Goal: Transaction & Acquisition: Purchase product/service

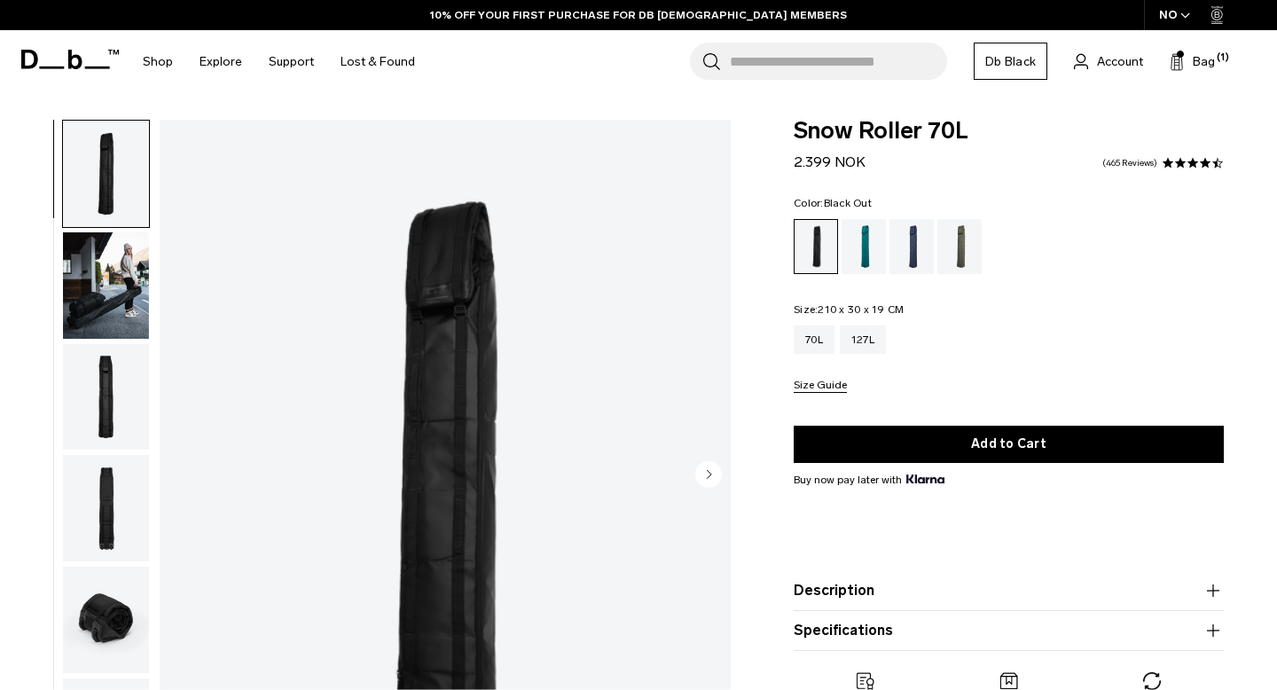
click at [106, 419] on img "button" at bounding box center [106, 397] width 86 height 106
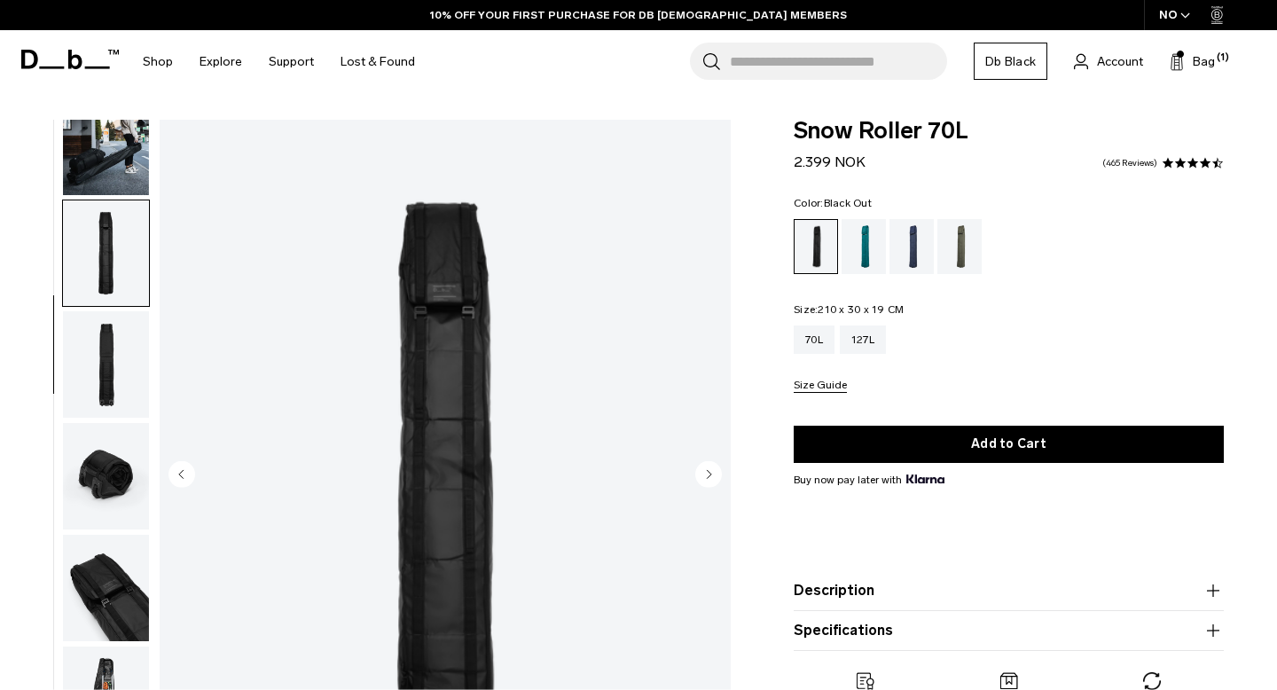
scroll to position [176, 0]
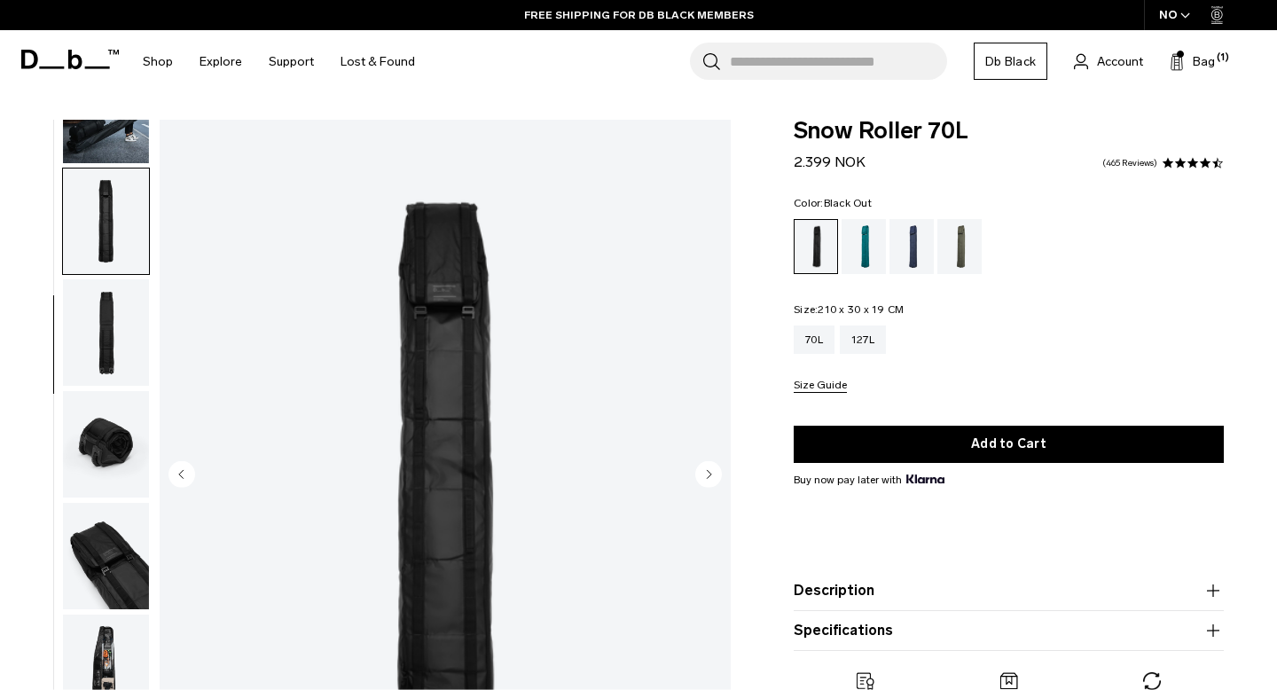
click at [94, 381] on img "button" at bounding box center [106, 332] width 86 height 106
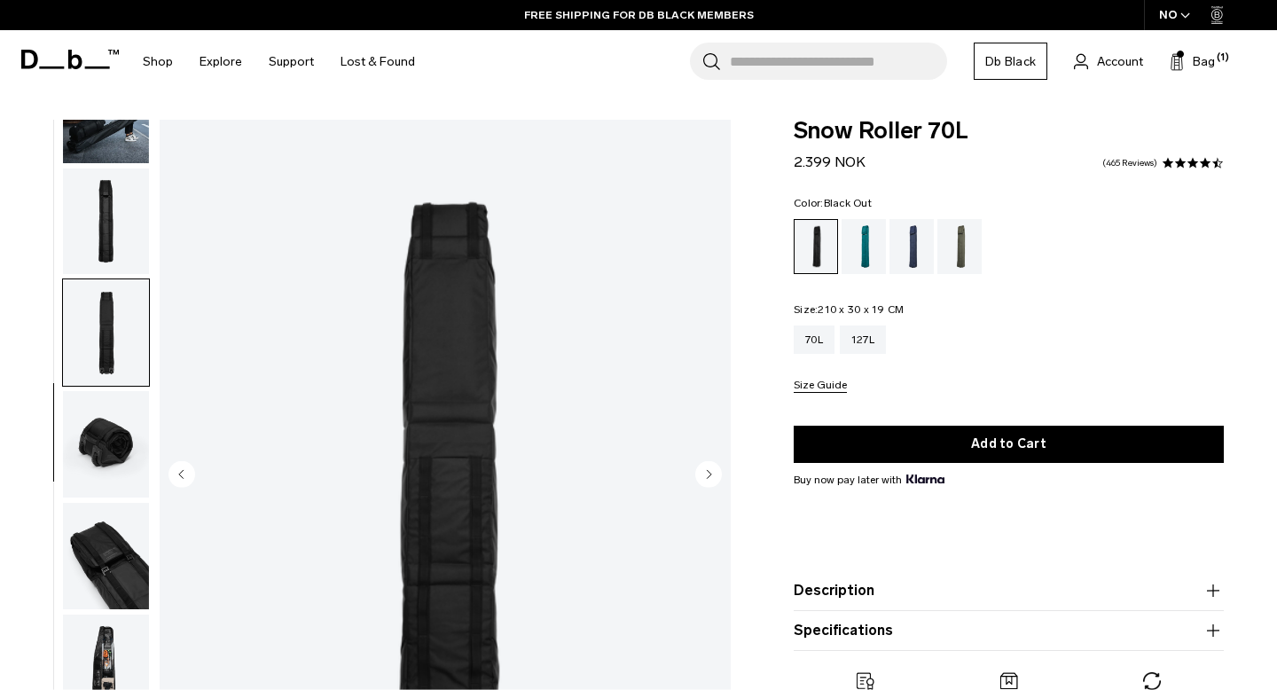
click at [129, 543] on img "button" at bounding box center [106, 556] width 86 height 106
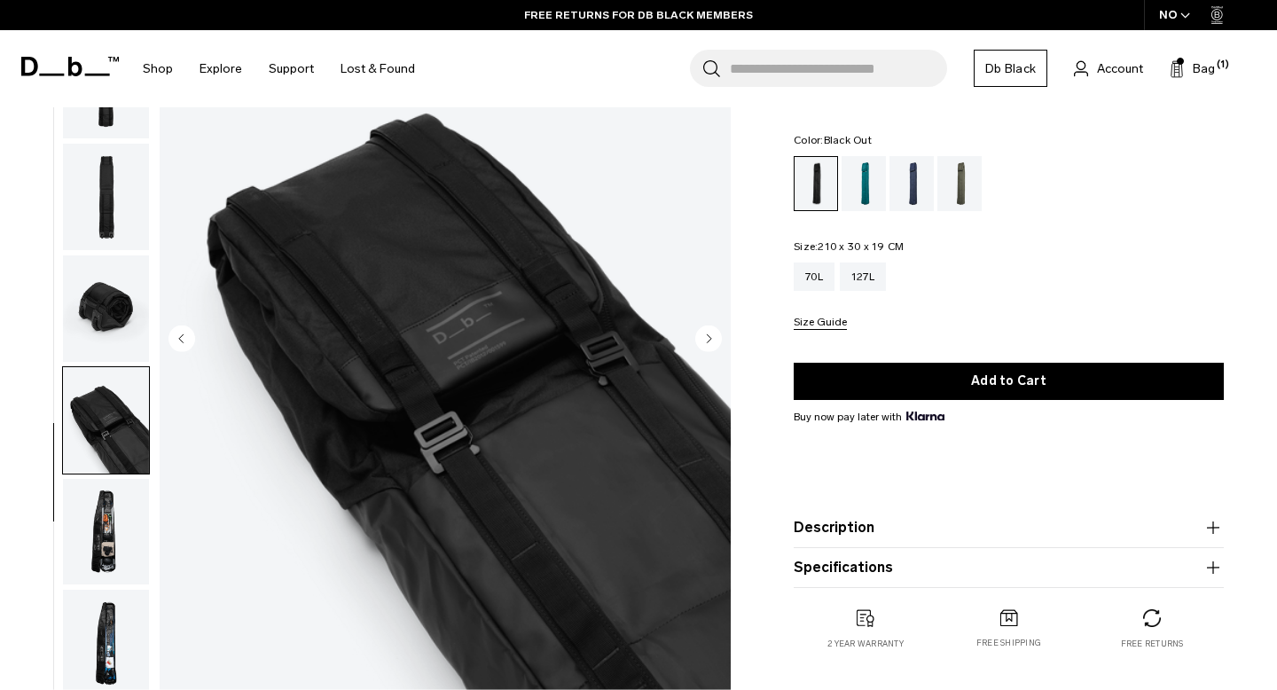
scroll to position [140, 0]
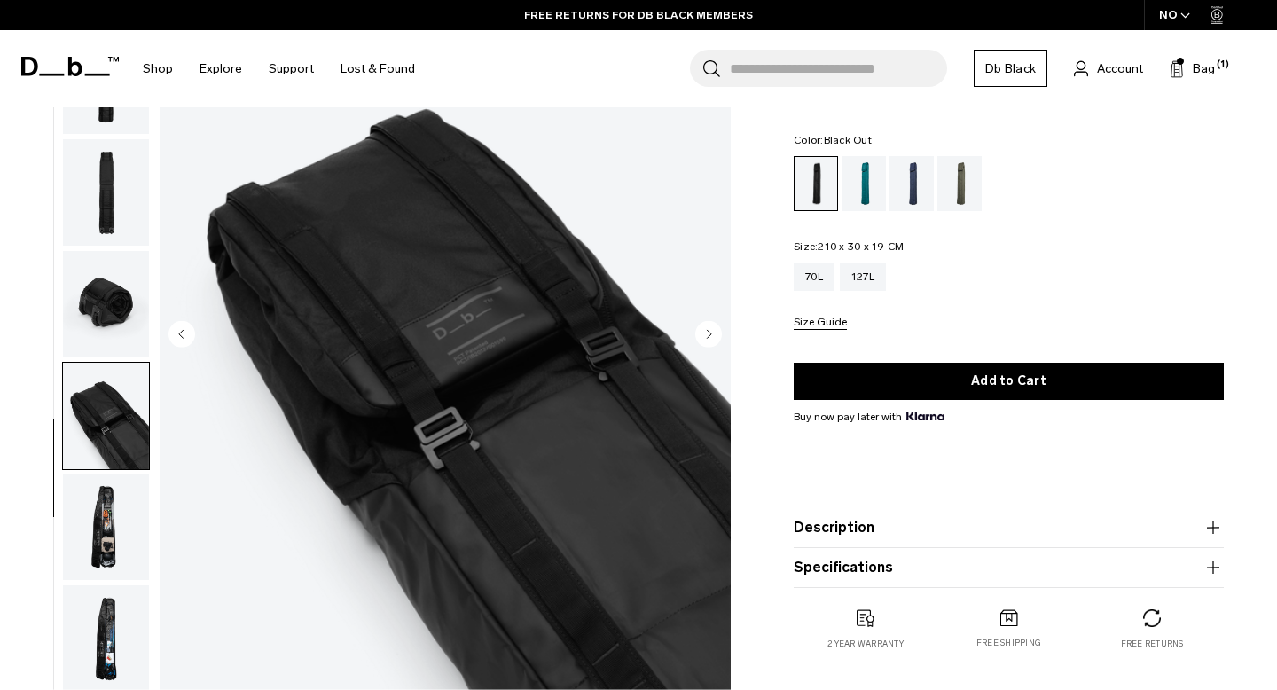
click at [75, 514] on img "button" at bounding box center [106, 528] width 86 height 106
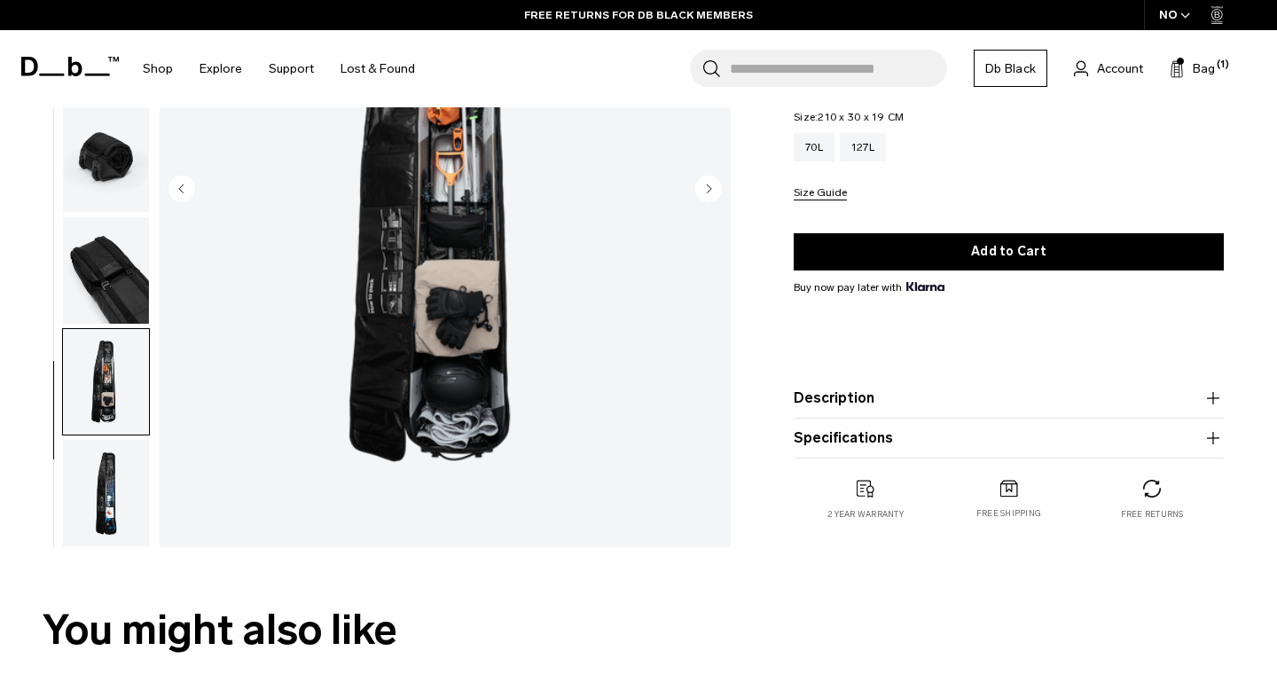
scroll to position [317, 0]
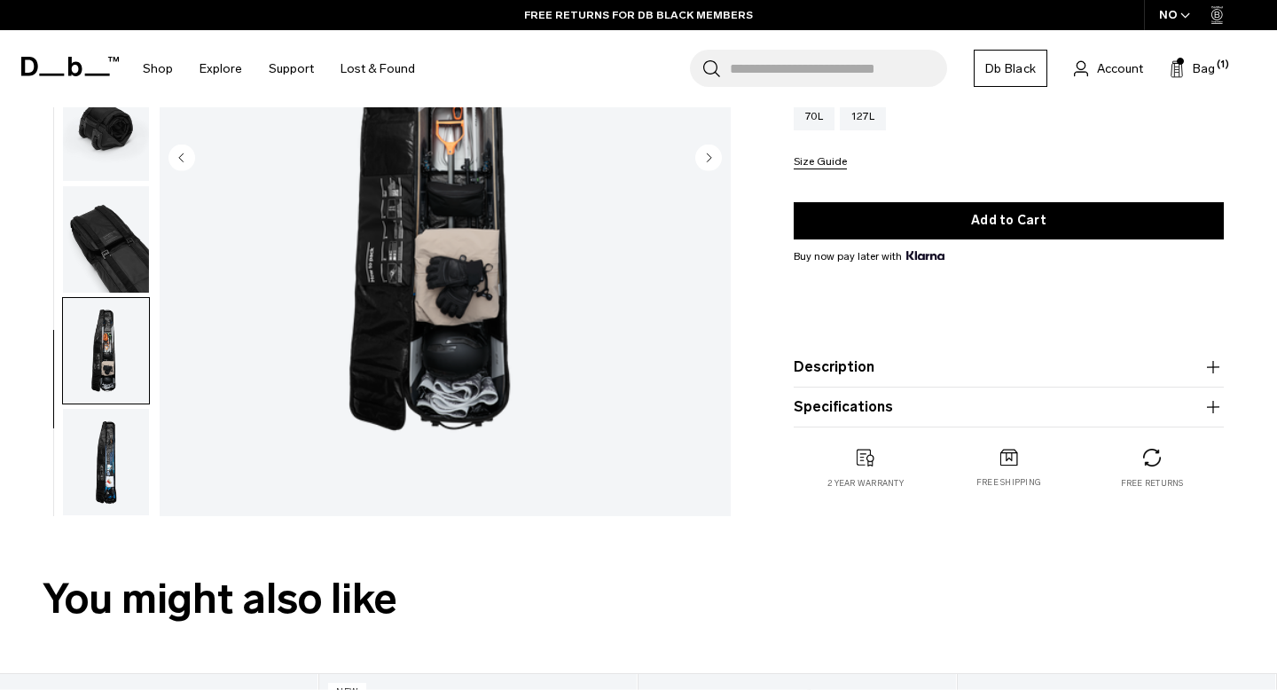
click at [75, 514] on img "button" at bounding box center [106, 462] width 86 height 106
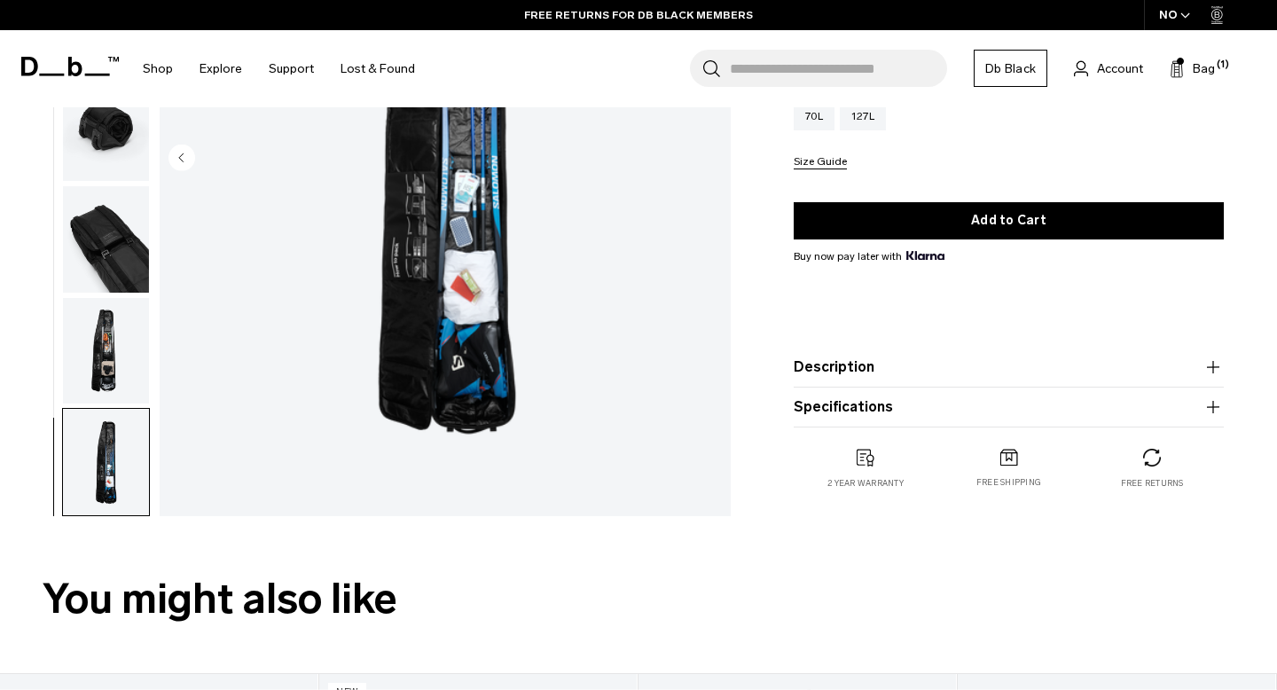
scroll to position [0, 0]
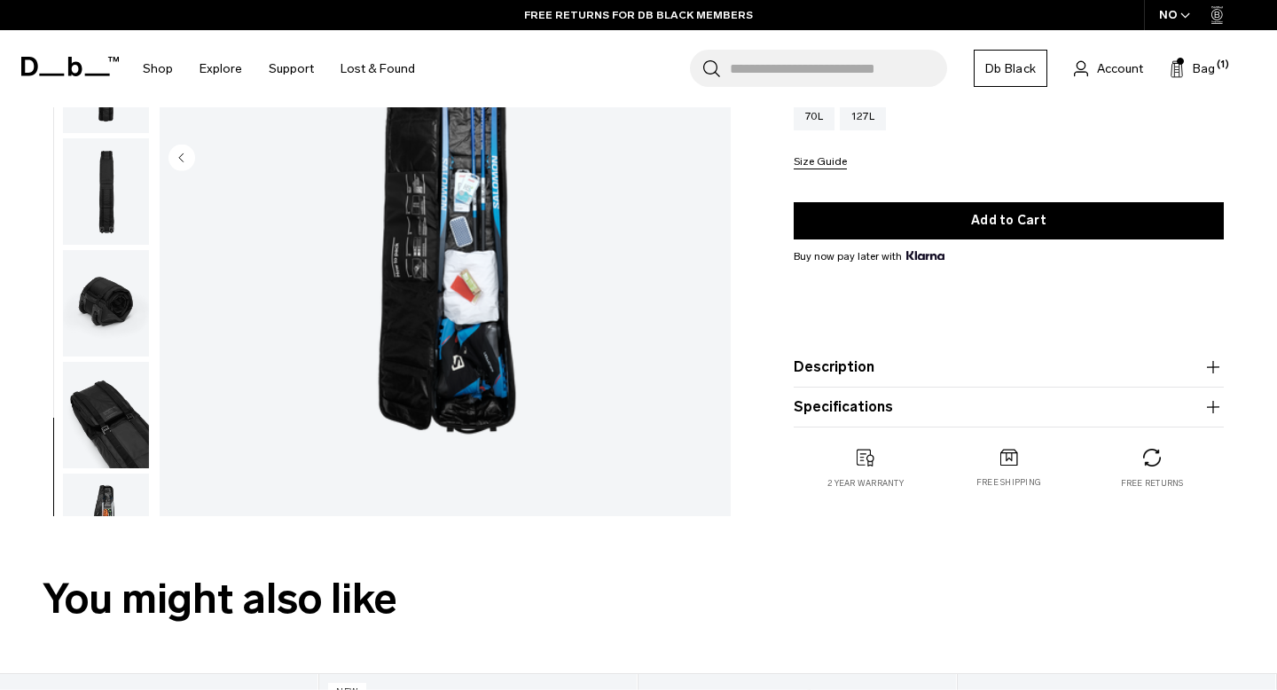
click at [136, 405] on img "button" at bounding box center [106, 415] width 86 height 106
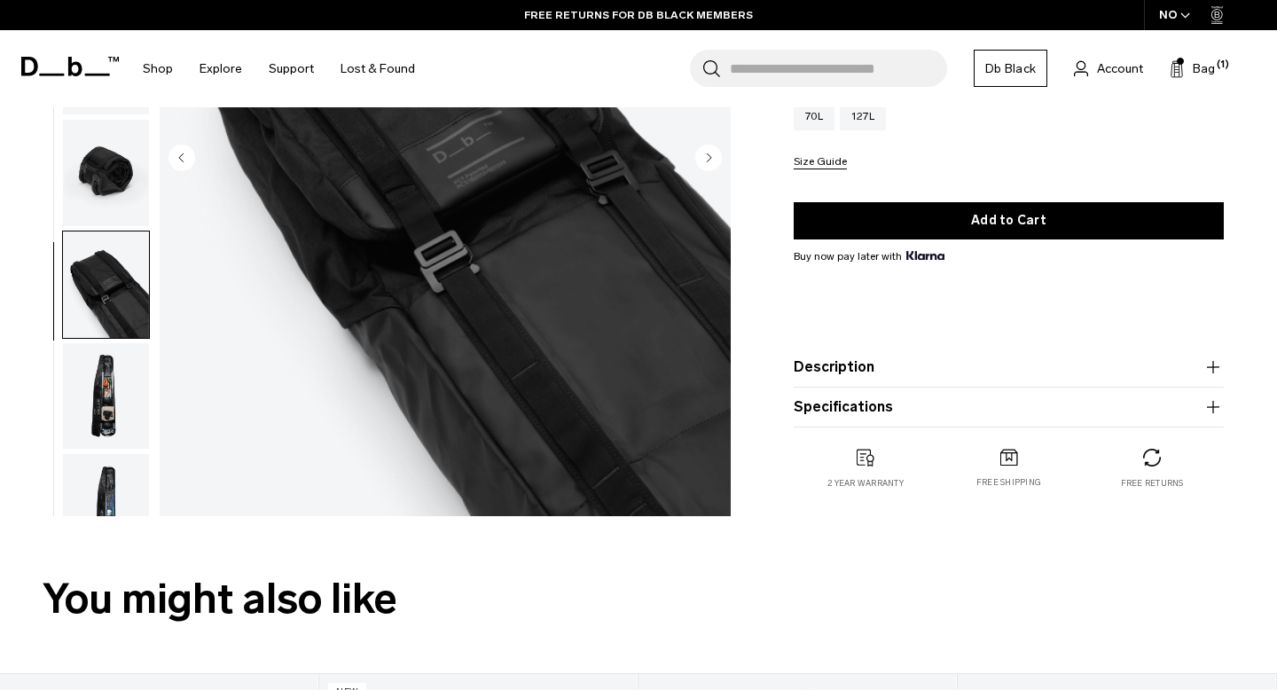
scroll to position [176, 0]
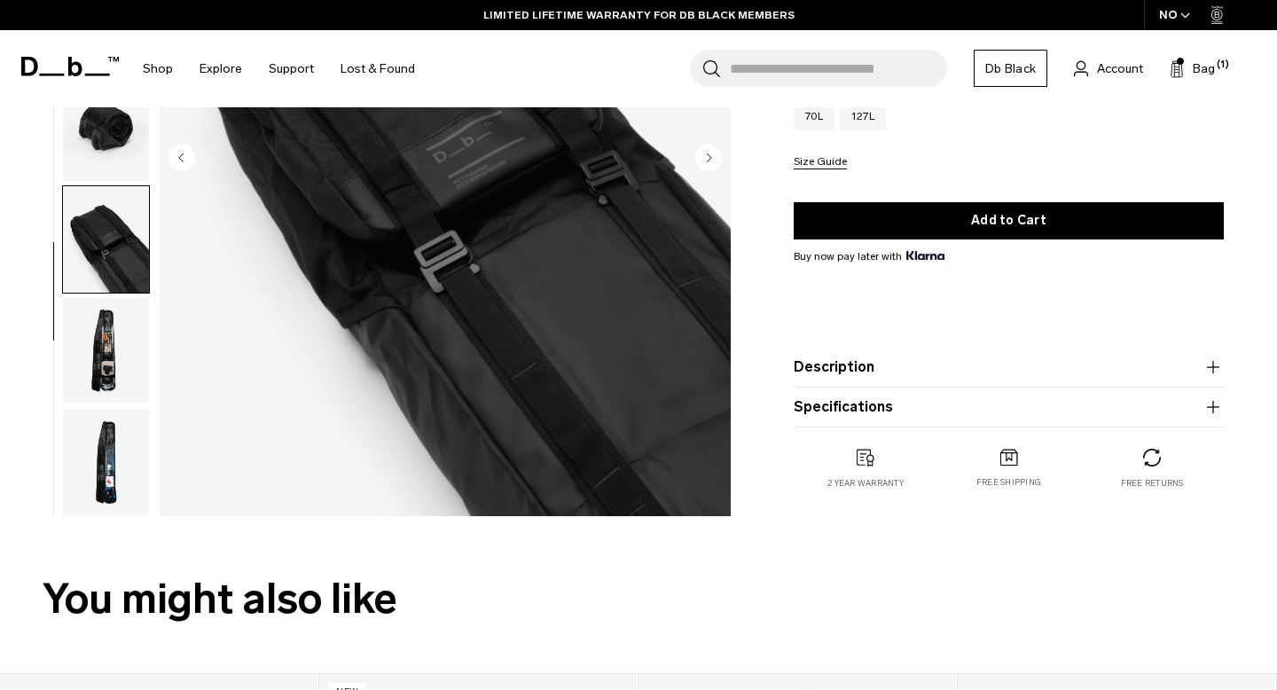
click at [775, 72] on input "Search for Bags, Luggage..." at bounding box center [838, 68] width 217 height 37
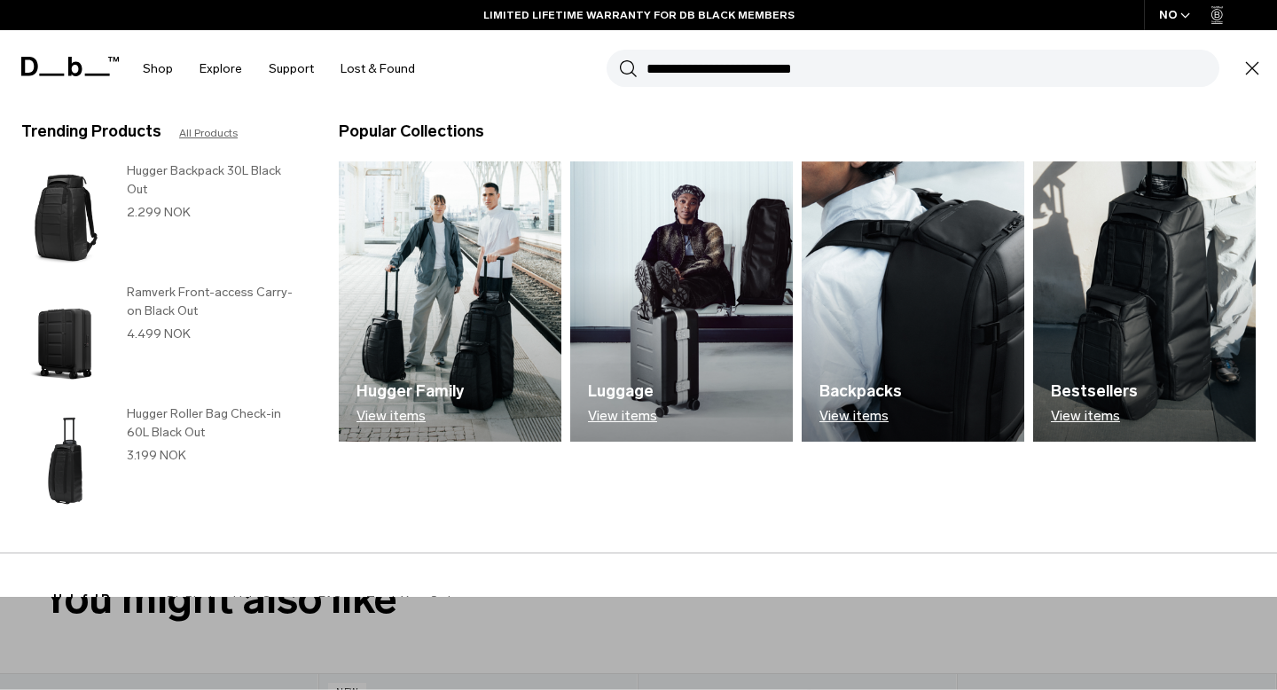
type input "*"
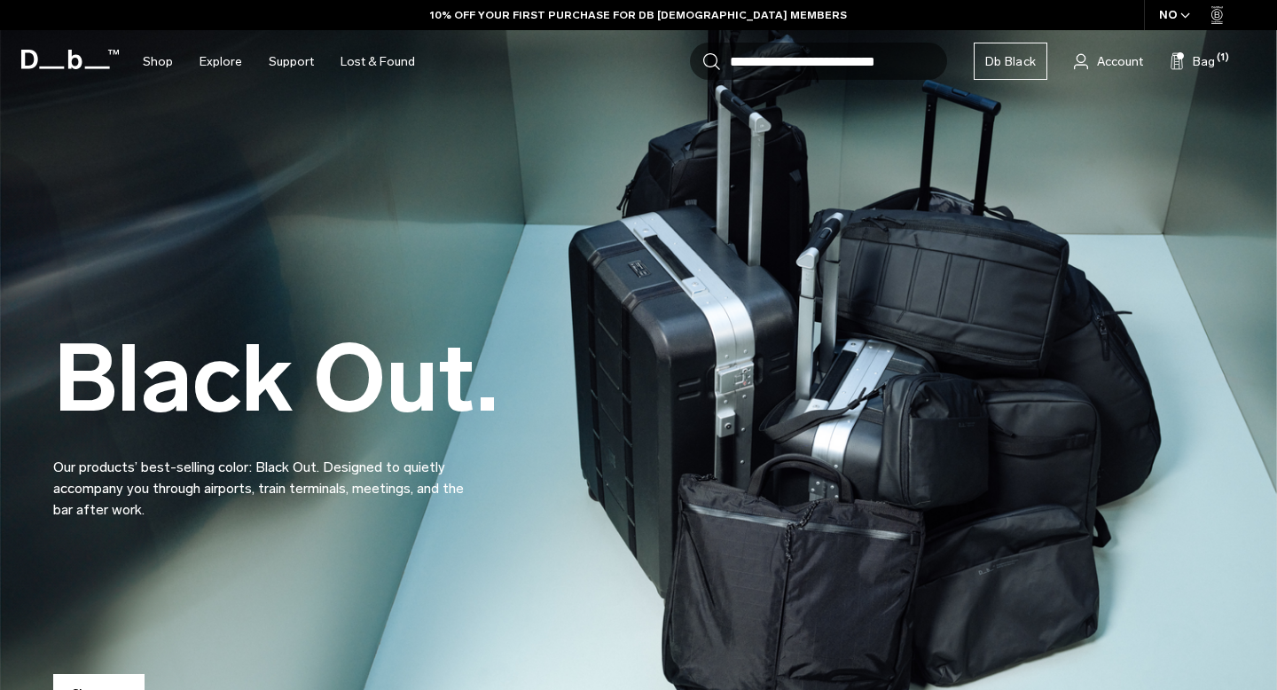
scroll to position [31, 0]
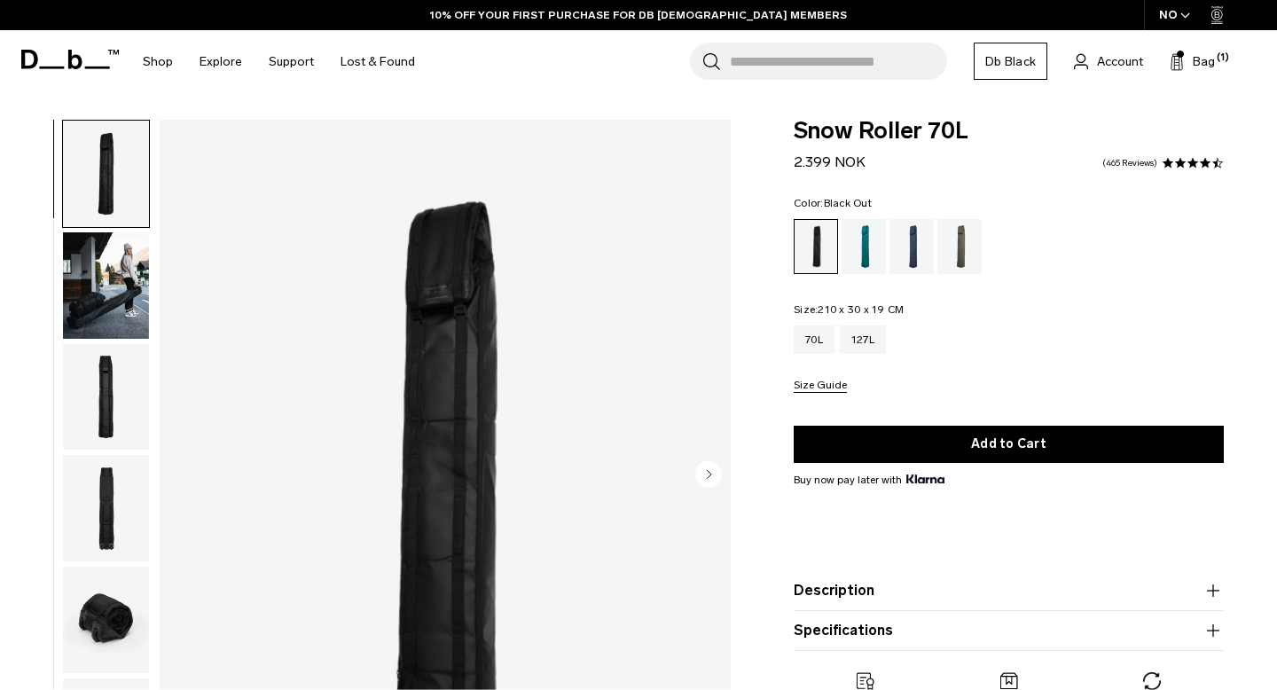
click at [101, 368] on img "button" at bounding box center [106, 397] width 86 height 106
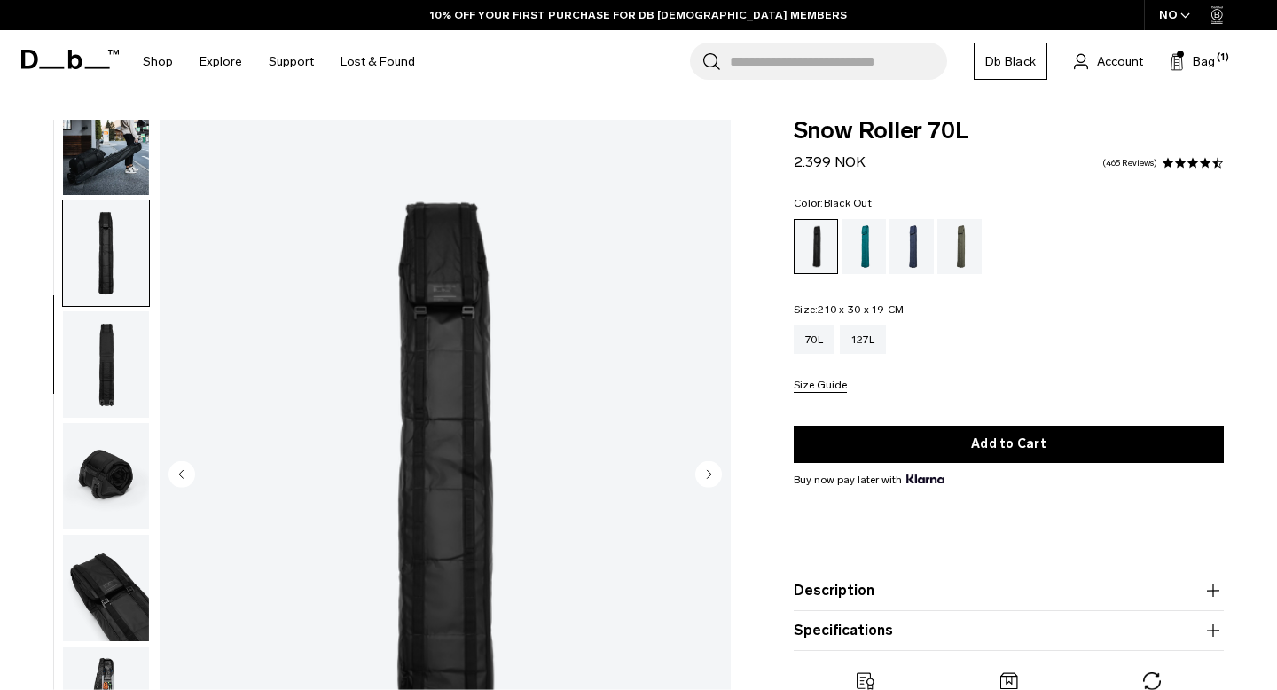
scroll to position [176, 0]
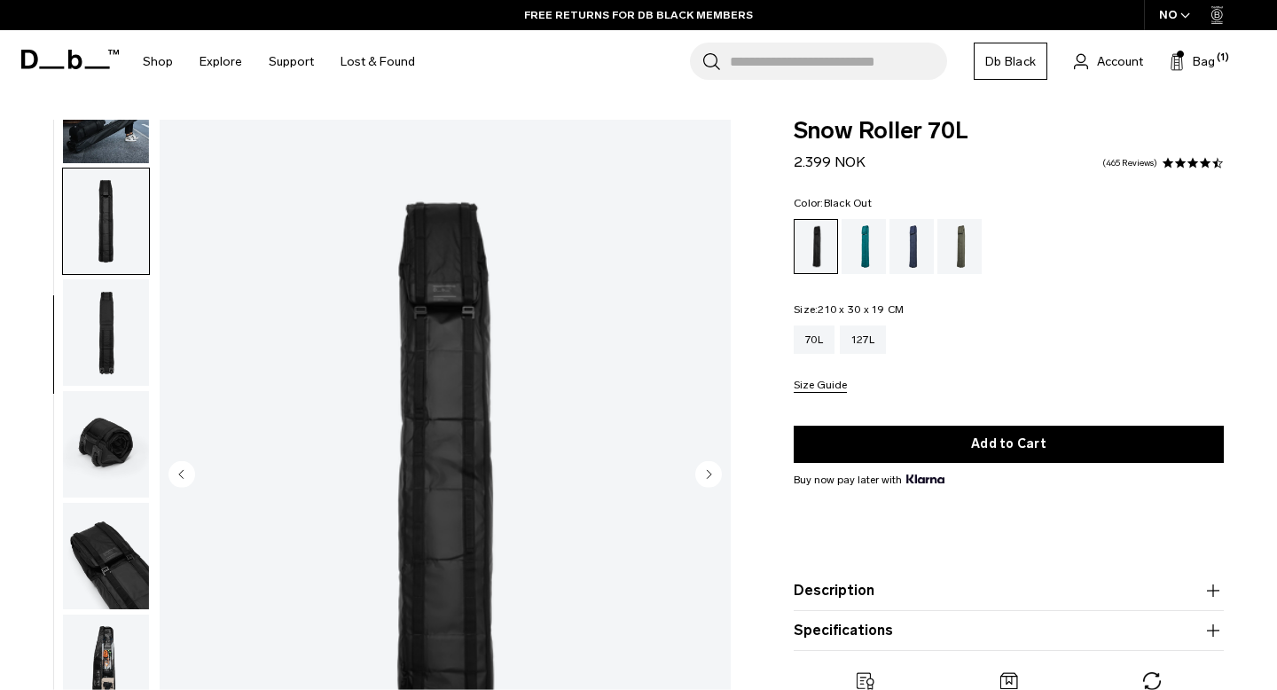
click at [108, 347] on img "button" at bounding box center [106, 332] width 86 height 106
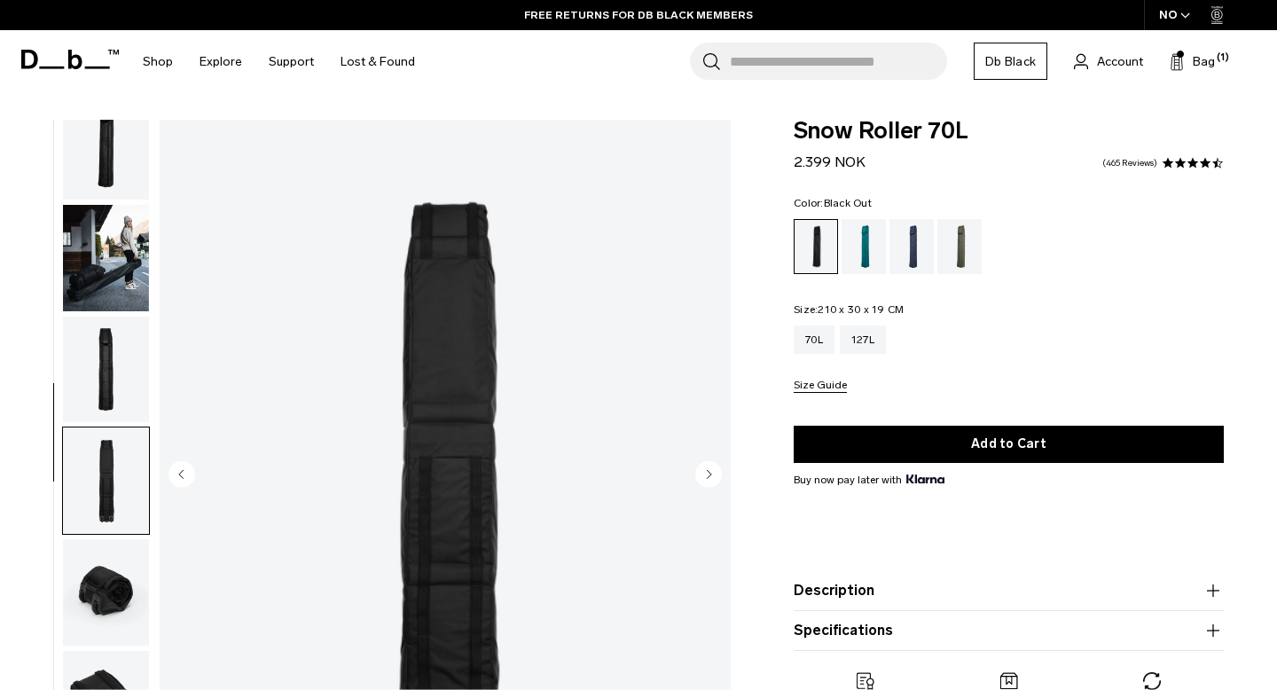
click at [111, 358] on img "button" at bounding box center [106, 370] width 86 height 106
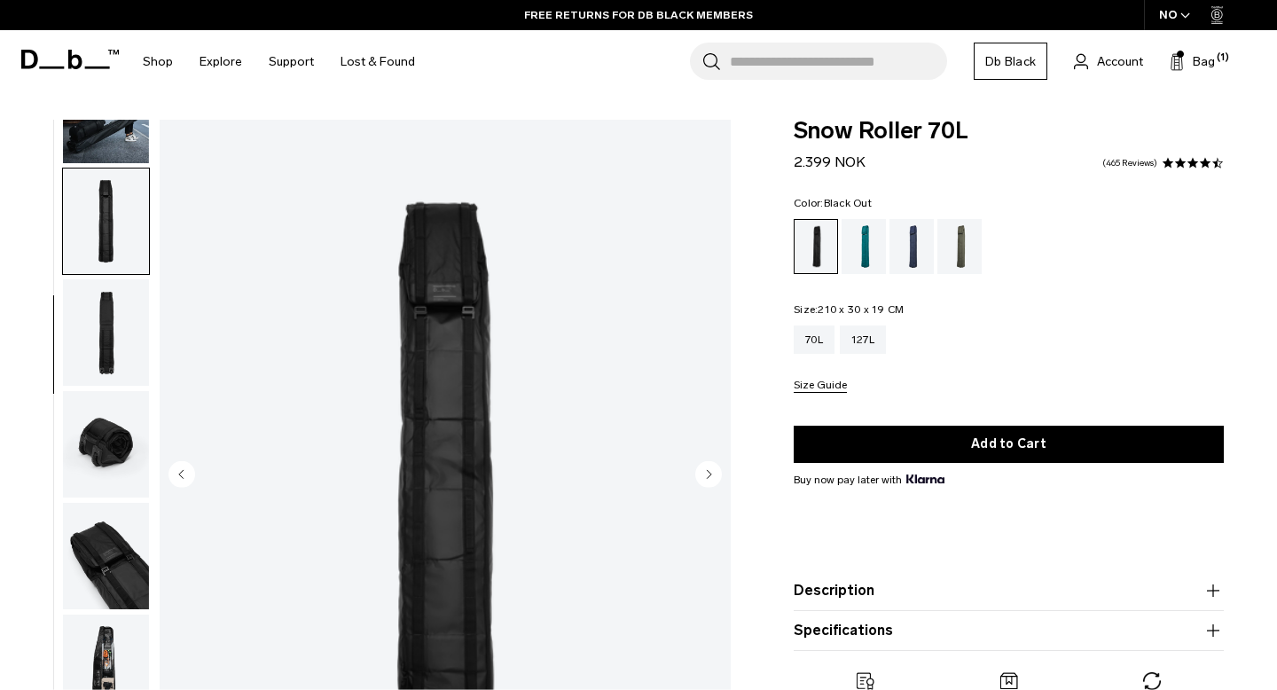
click at [113, 106] on body "Skip to content BUY NOW, PAY LATER WITH KLARNA 10% OFF YOUR FIRST PURCHASE FOR …" at bounding box center [638, 345] width 1277 height 690
click at [118, 142] on img "button" at bounding box center [106, 110] width 86 height 106
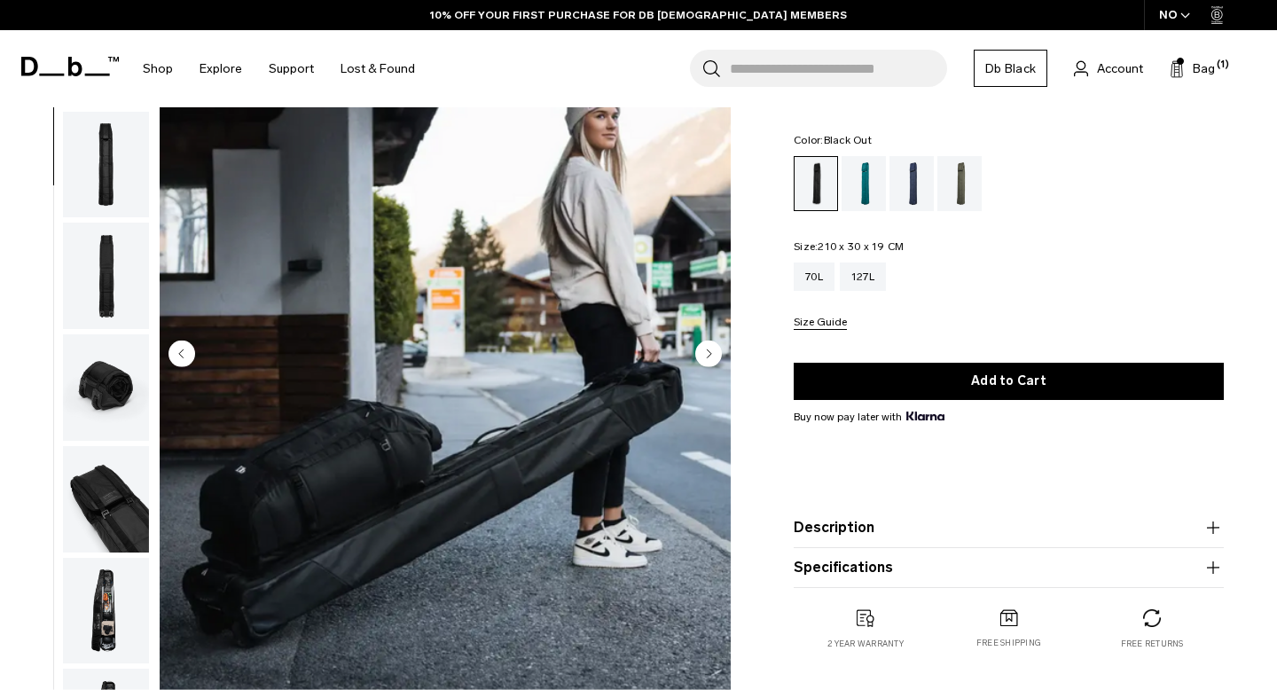
scroll to position [122, 0]
click at [98, 504] on img "button" at bounding box center [106, 498] width 86 height 106
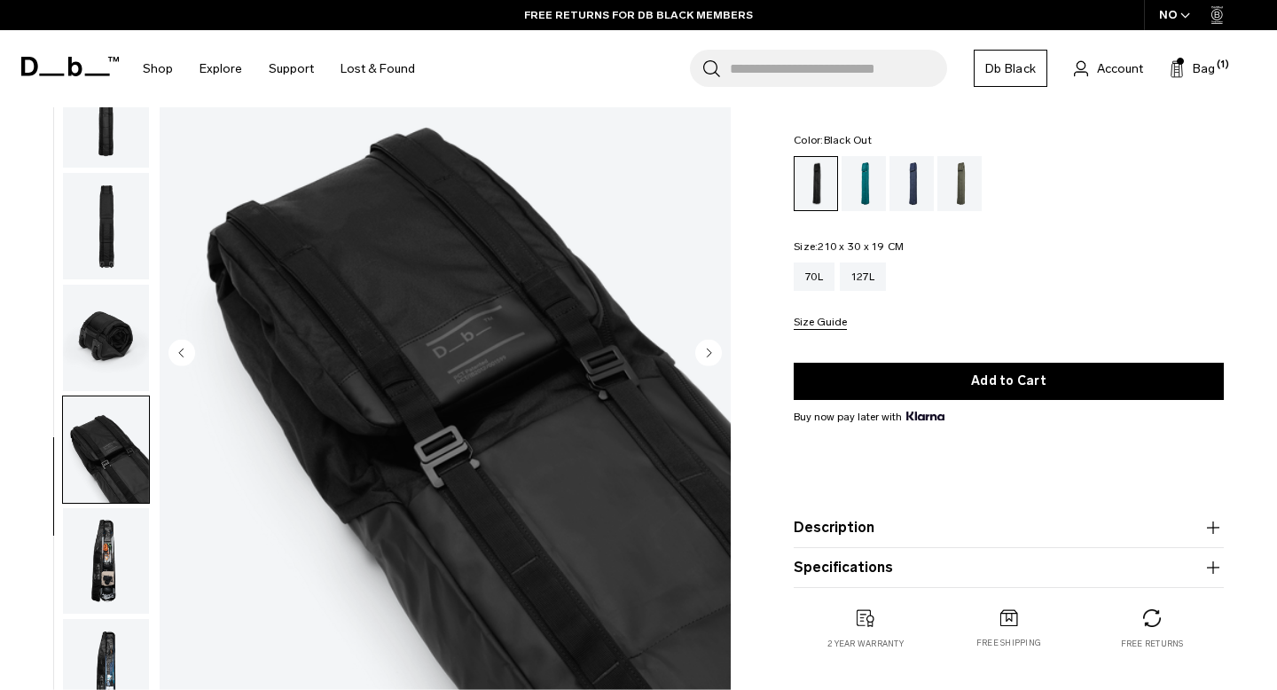
scroll to position [176, 0]
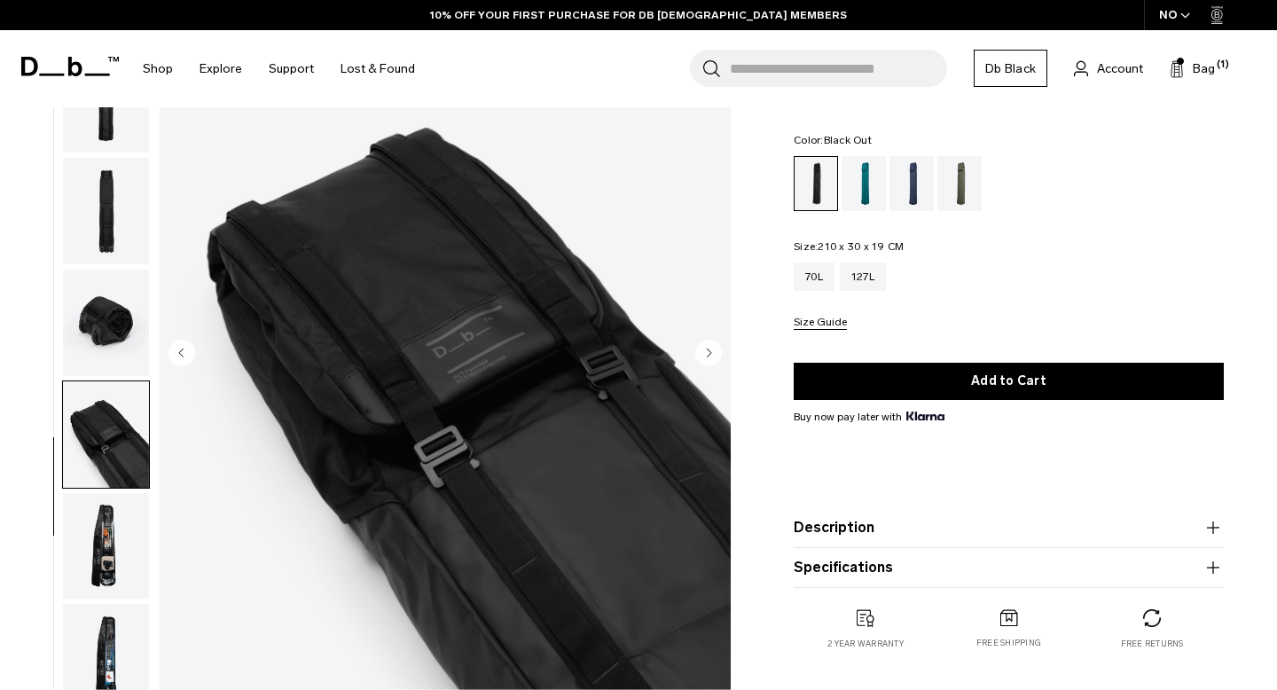
click at [112, 314] on img "button" at bounding box center [106, 323] width 86 height 106
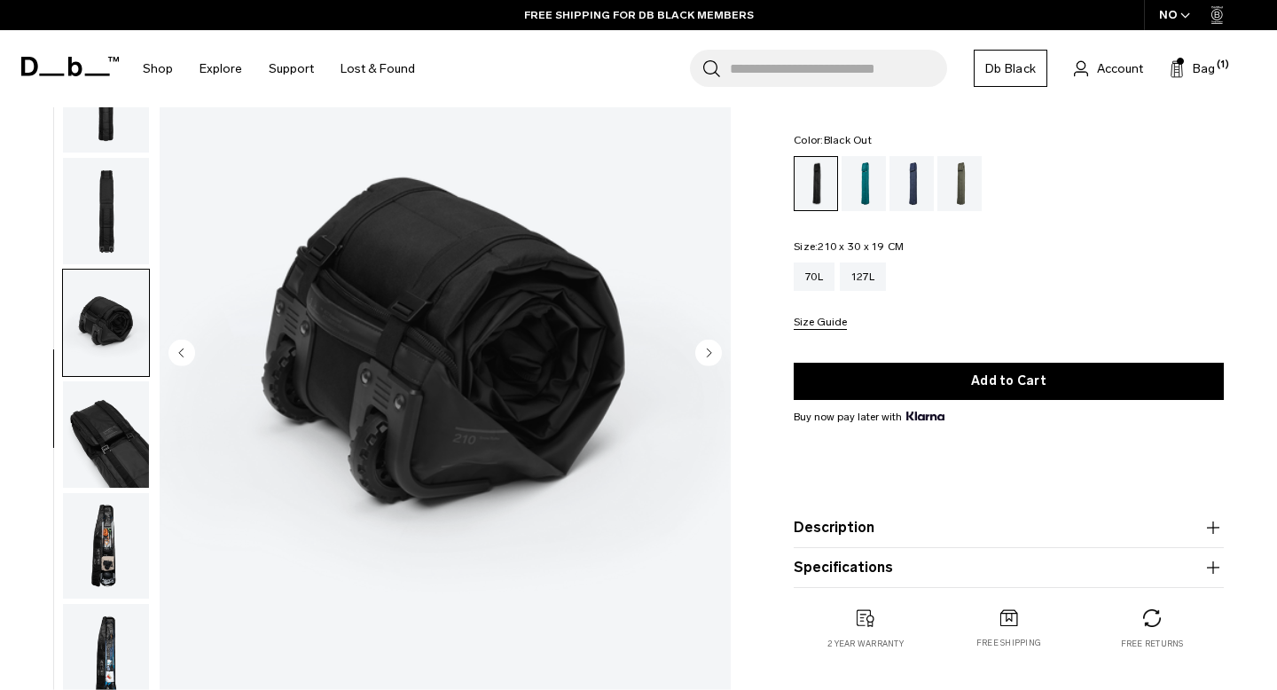
click at [84, 437] on img "button" at bounding box center [106, 434] width 86 height 106
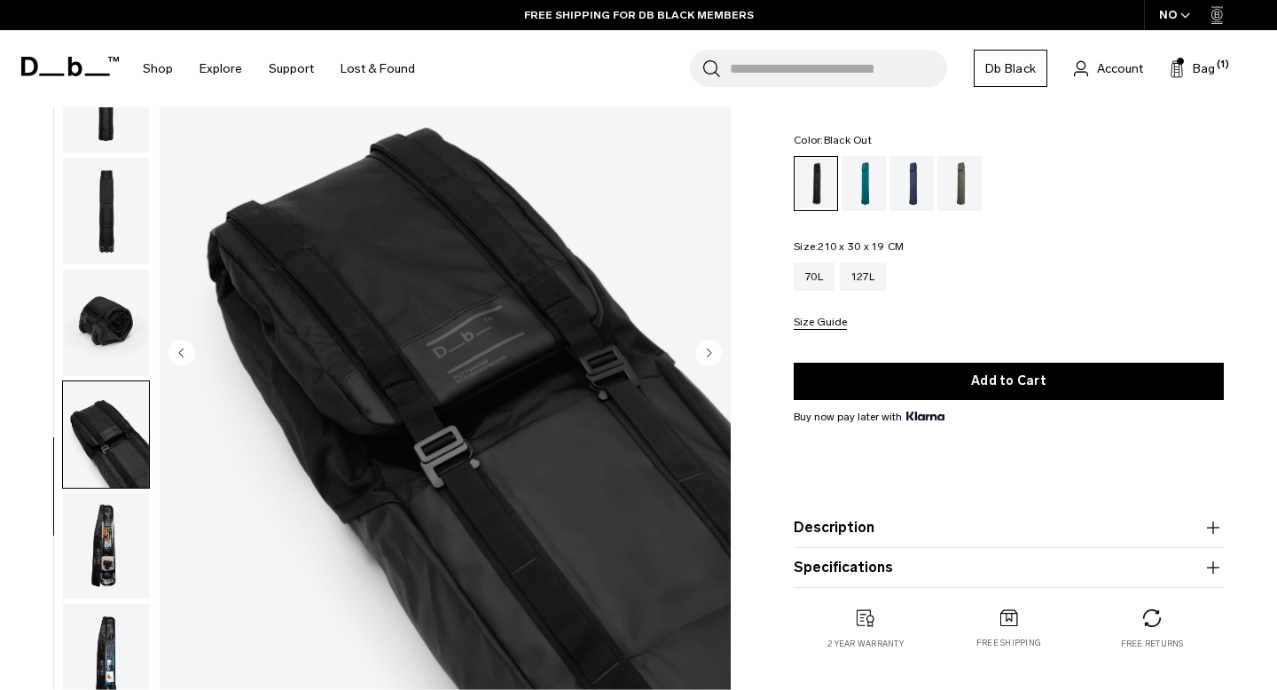
click at [99, 544] on img "button" at bounding box center [106, 546] width 86 height 106
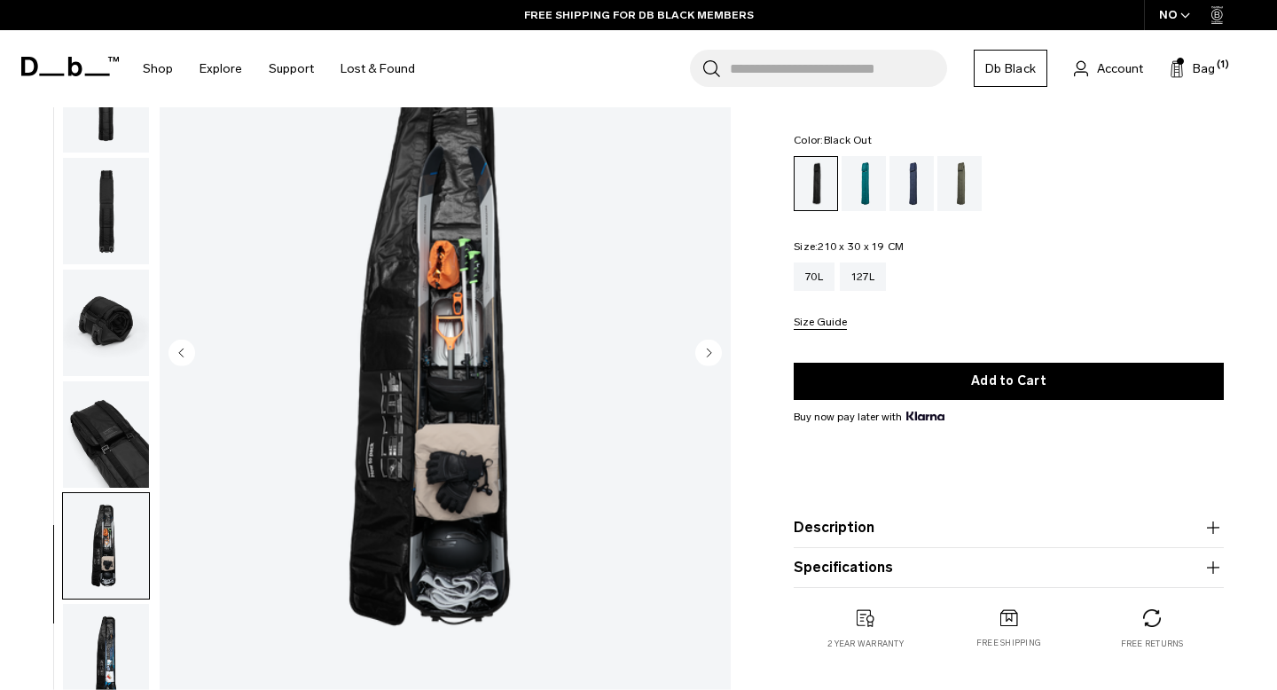
click at [114, 230] on img "button" at bounding box center [106, 211] width 86 height 106
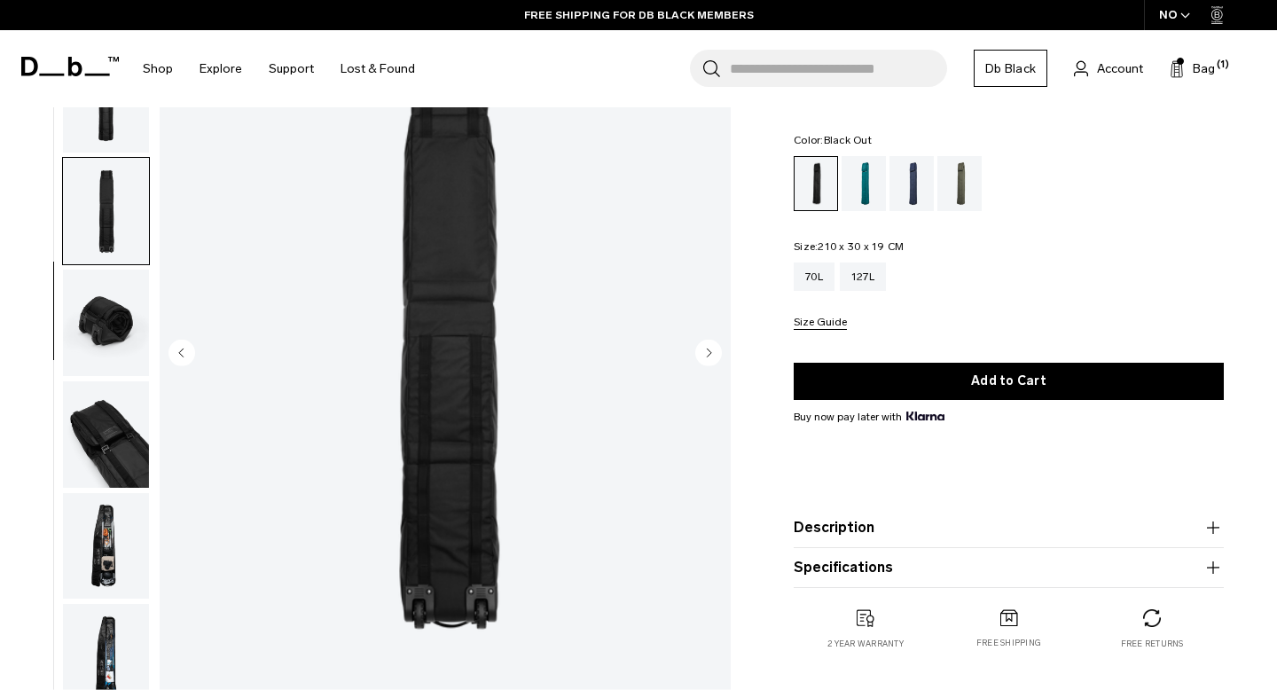
click at [110, 113] on img "button" at bounding box center [106, 100] width 86 height 106
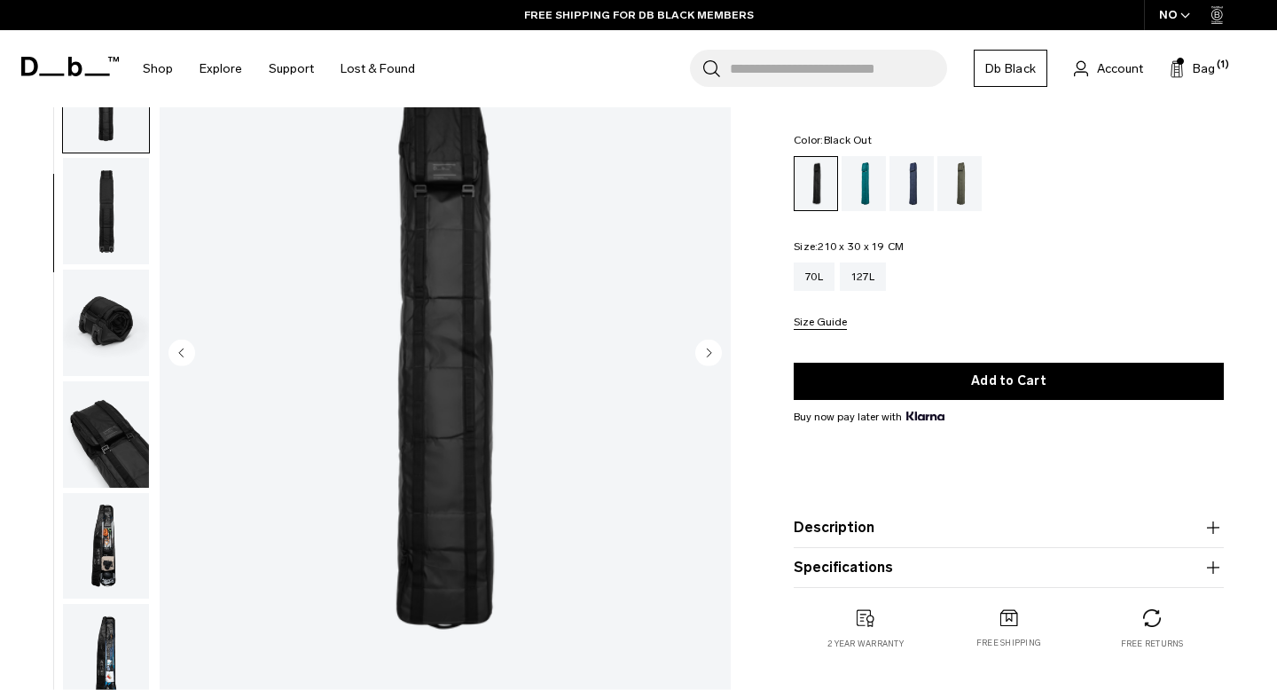
scroll to position [0, 0]
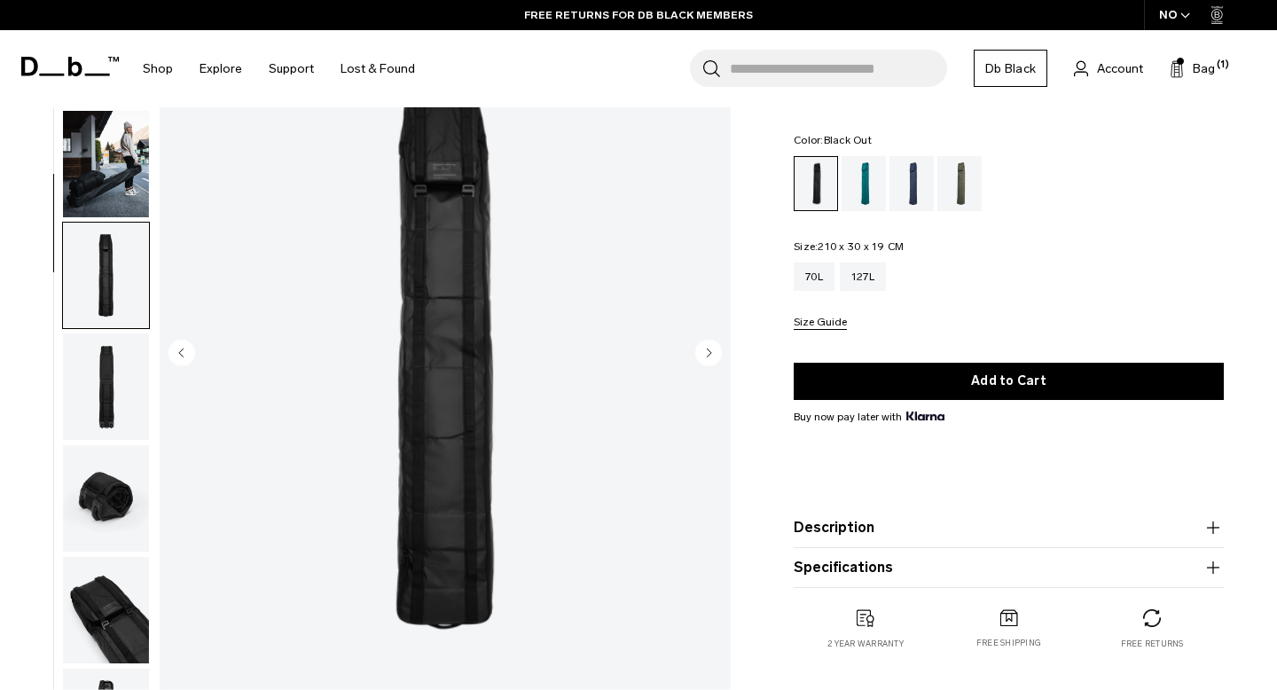
click at [114, 355] on img "button" at bounding box center [106, 387] width 86 height 106
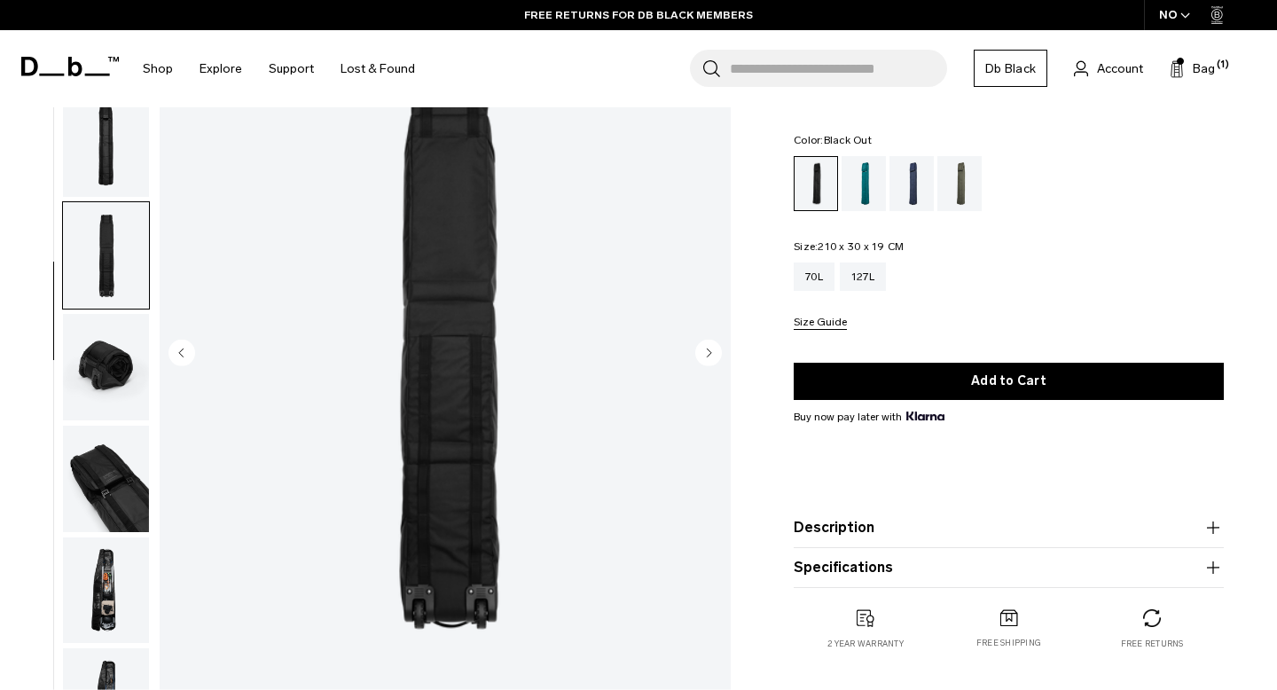
scroll to position [176, 0]
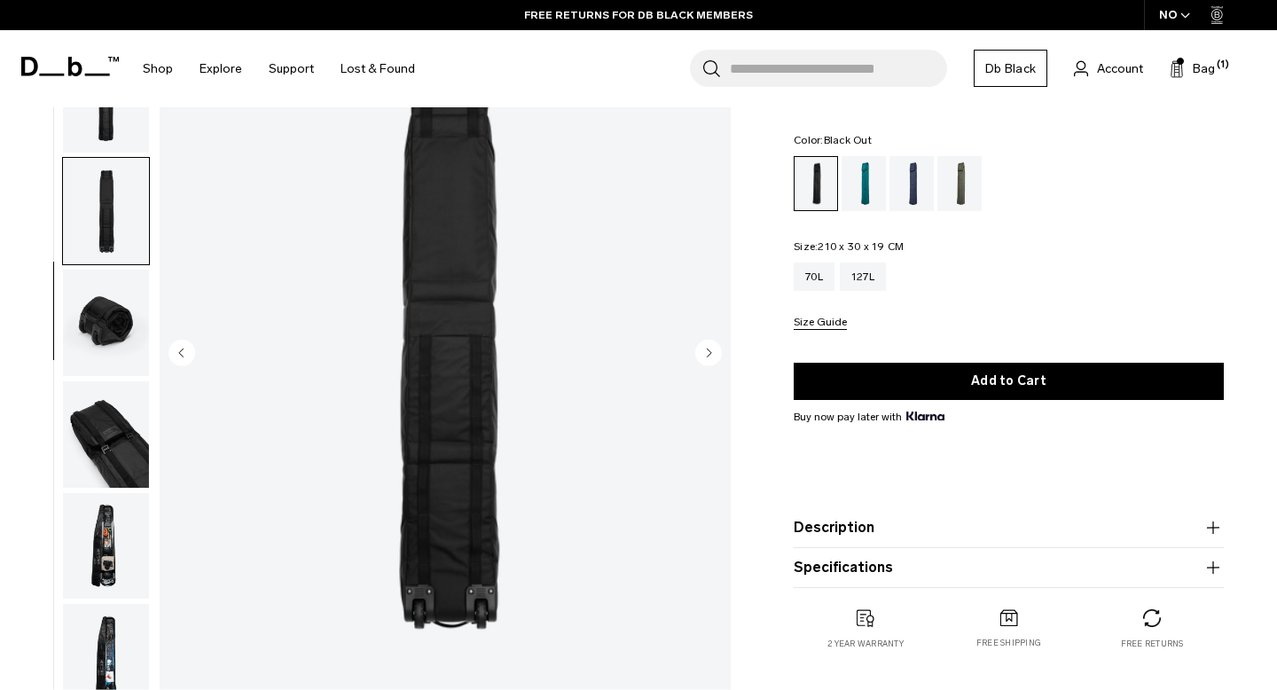
click at [123, 438] on img "button" at bounding box center [106, 434] width 86 height 106
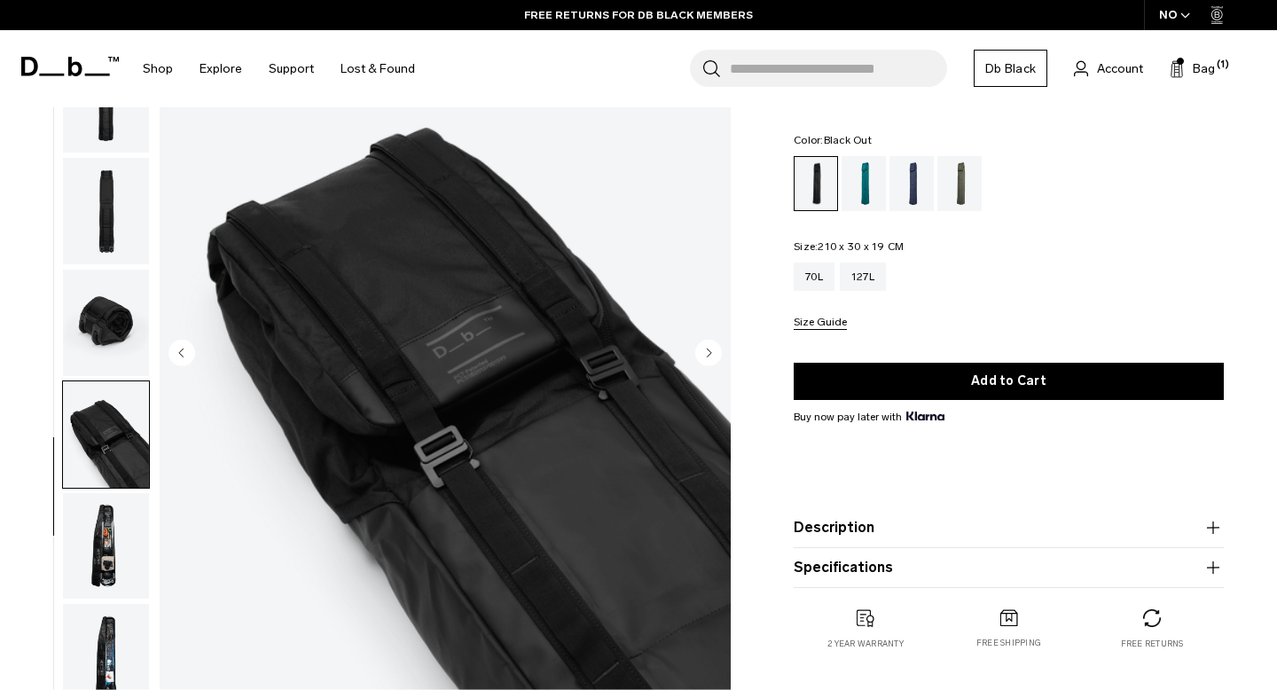
click at [807, 81] on input "Search for Bags, Luggage..." at bounding box center [838, 68] width 217 height 37
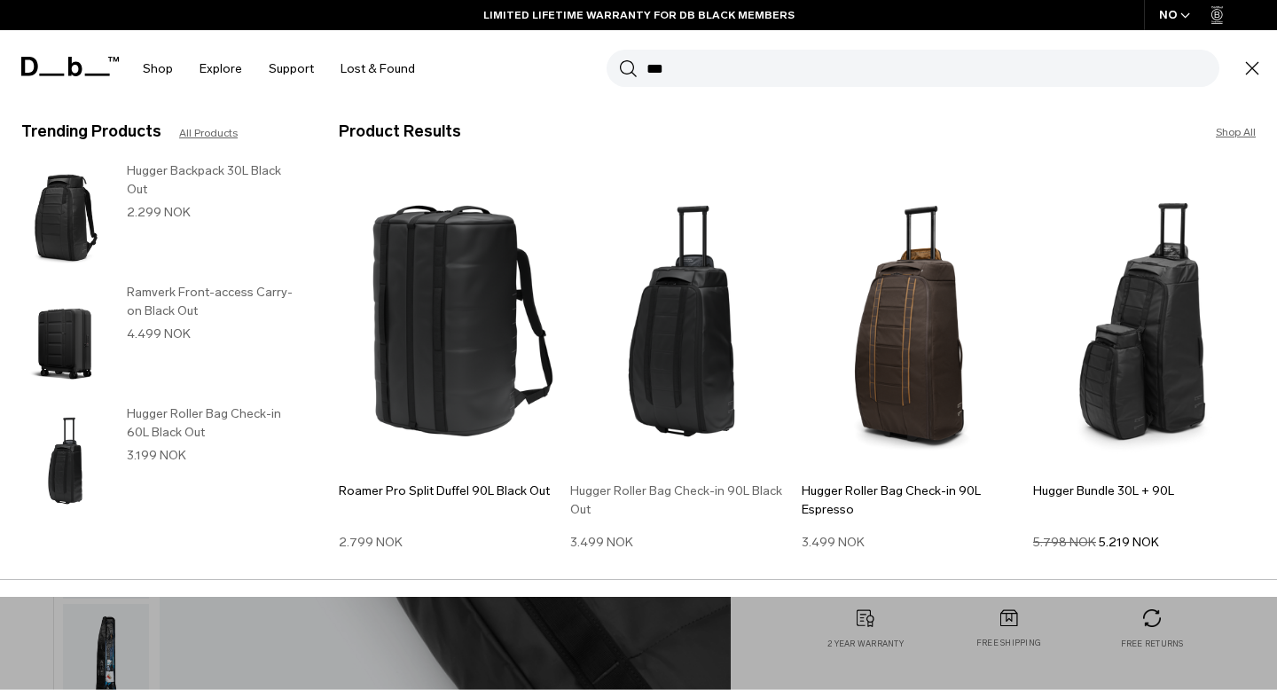
type input "***"
click at [677, 334] on img at bounding box center [681, 321] width 223 height 300
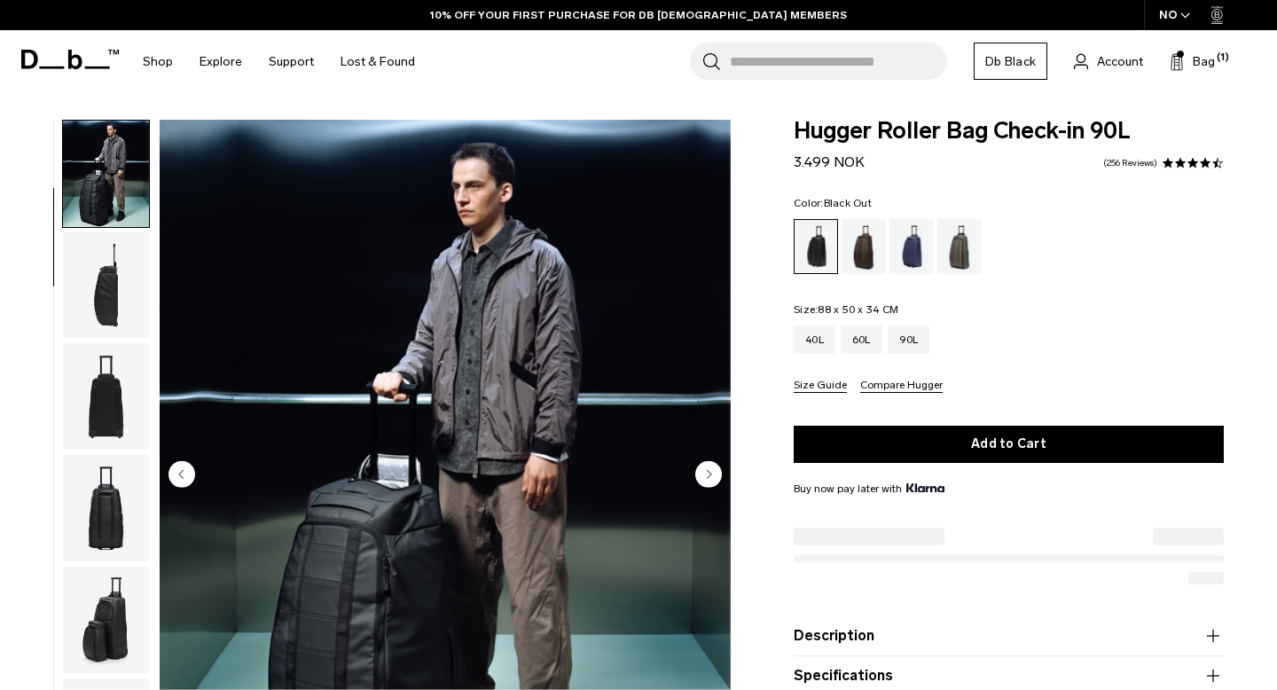
click at [84, 307] on img "button" at bounding box center [106, 285] width 86 height 106
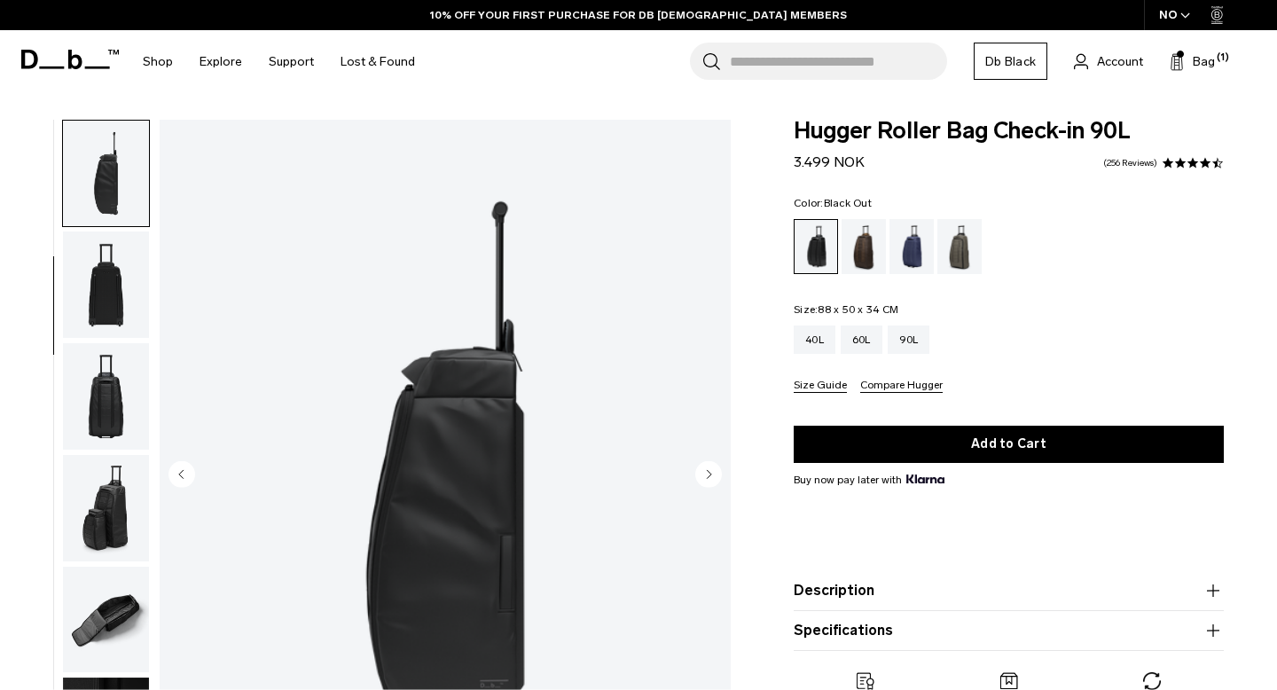
click at [90, 297] on img "button" at bounding box center [106, 285] width 86 height 106
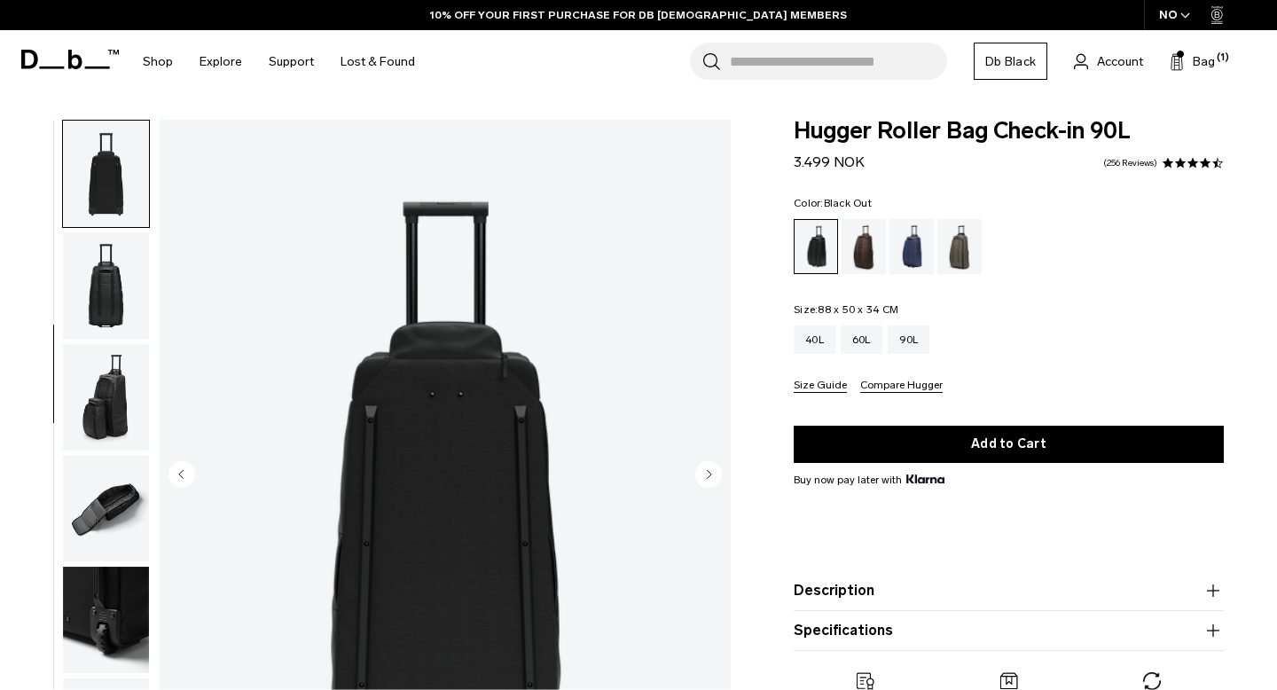
click at [93, 306] on img "button" at bounding box center [106, 285] width 86 height 106
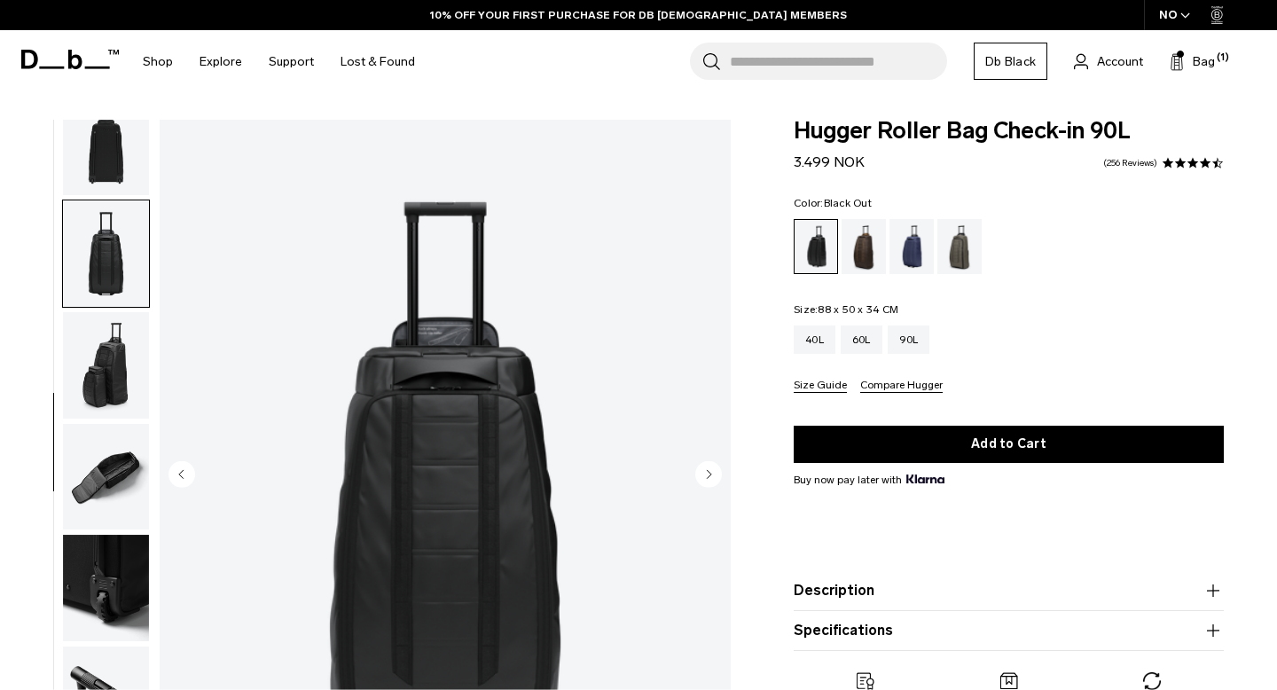
scroll to position [399, 0]
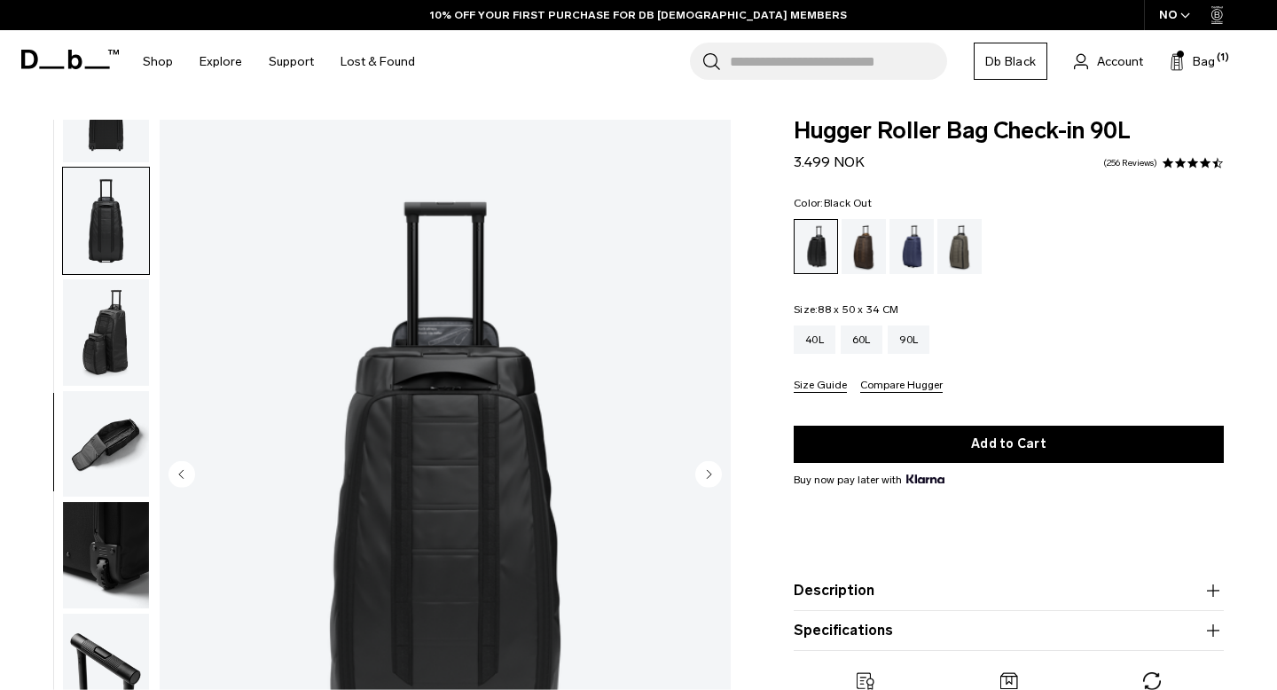
click at [95, 318] on img "button" at bounding box center [106, 332] width 86 height 106
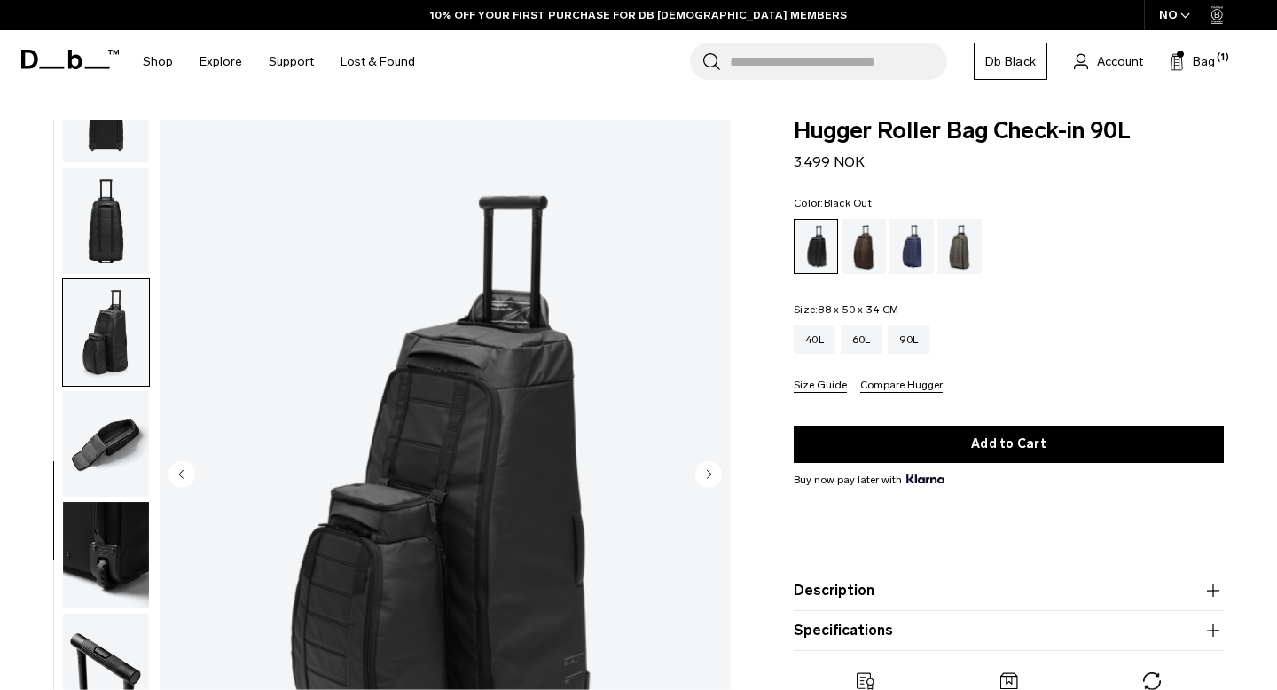
click at [100, 396] on img "button" at bounding box center [106, 444] width 86 height 106
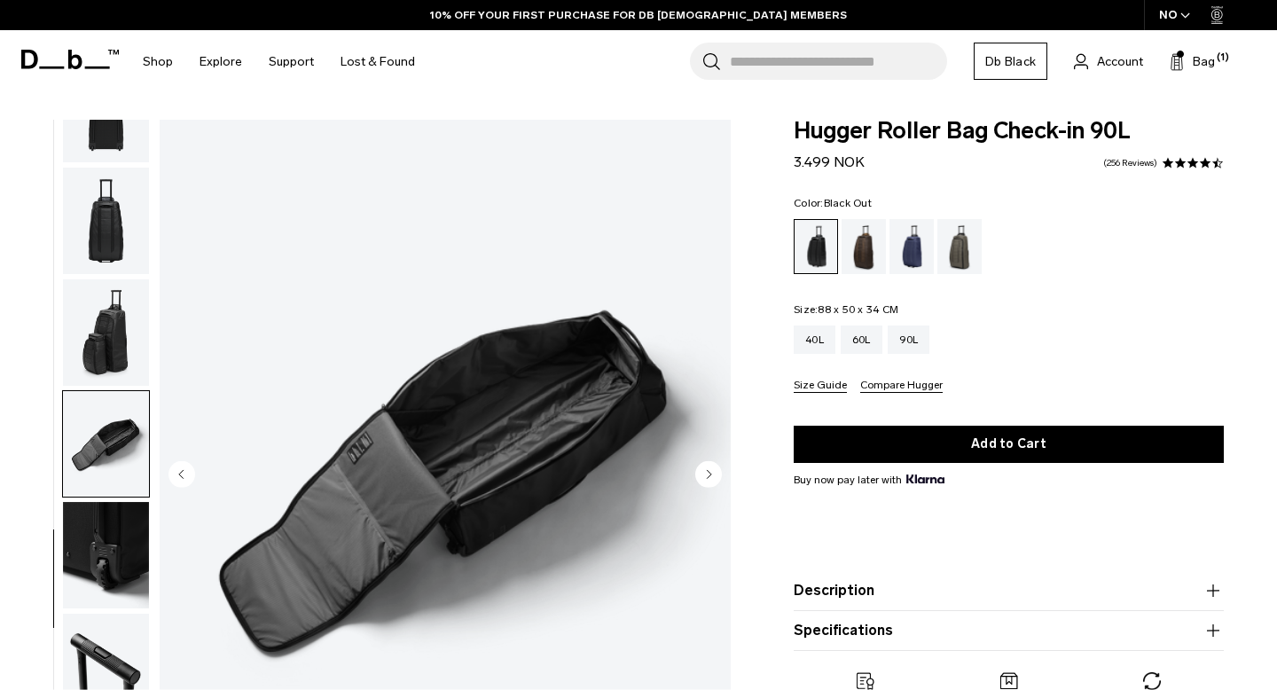
click at [110, 282] on img "button" at bounding box center [106, 332] width 86 height 106
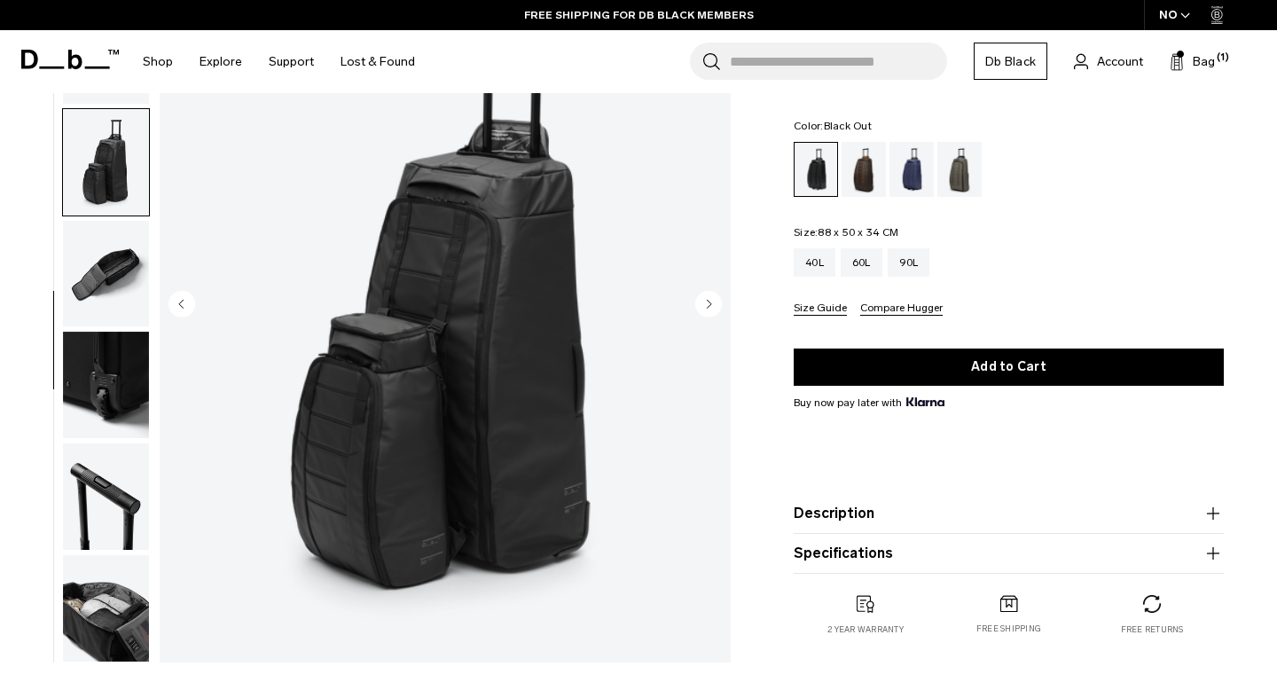
scroll to position [175, 0]
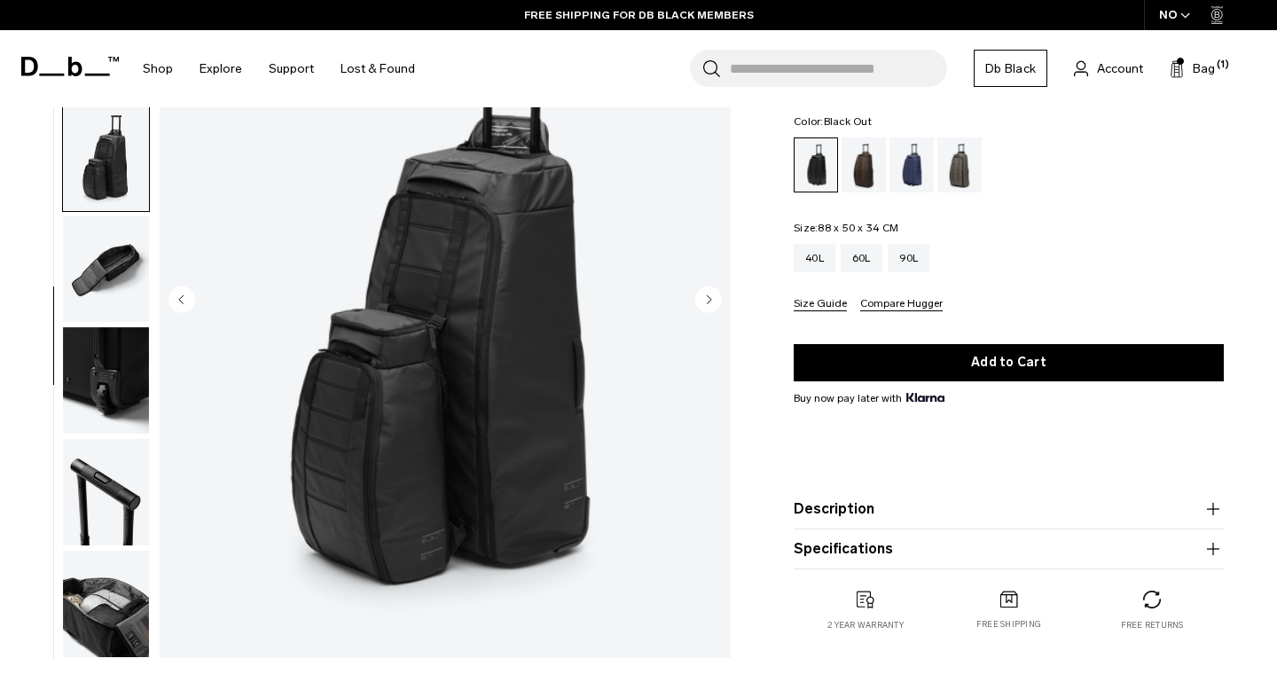
click at [108, 586] on img "button" at bounding box center [106, 604] width 86 height 106
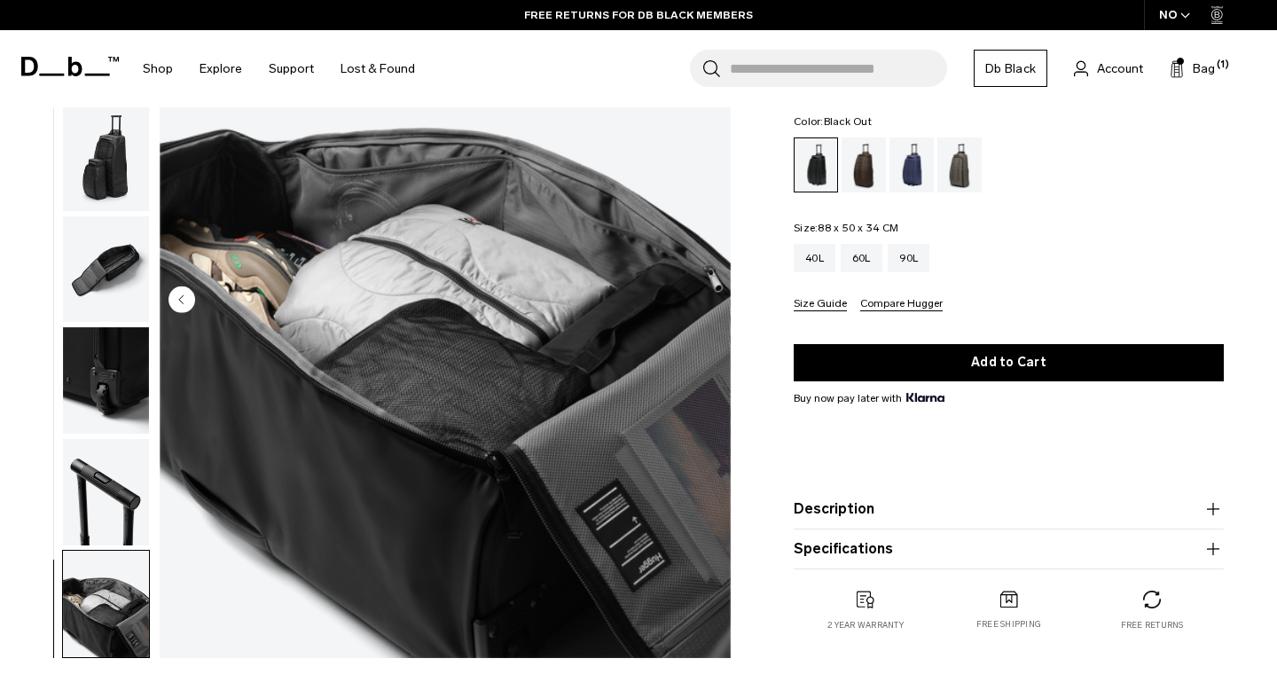
click at [103, 354] on img "button" at bounding box center [106, 380] width 86 height 106
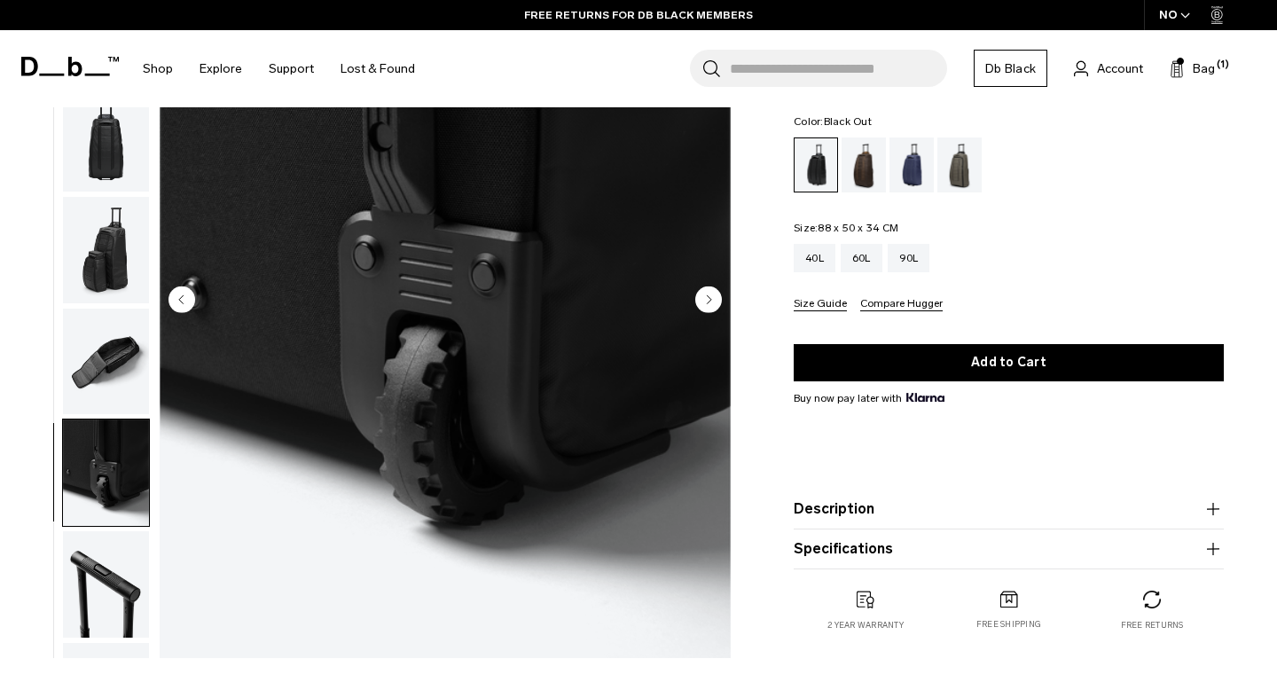
click at [98, 269] on img "button" at bounding box center [106, 250] width 86 height 106
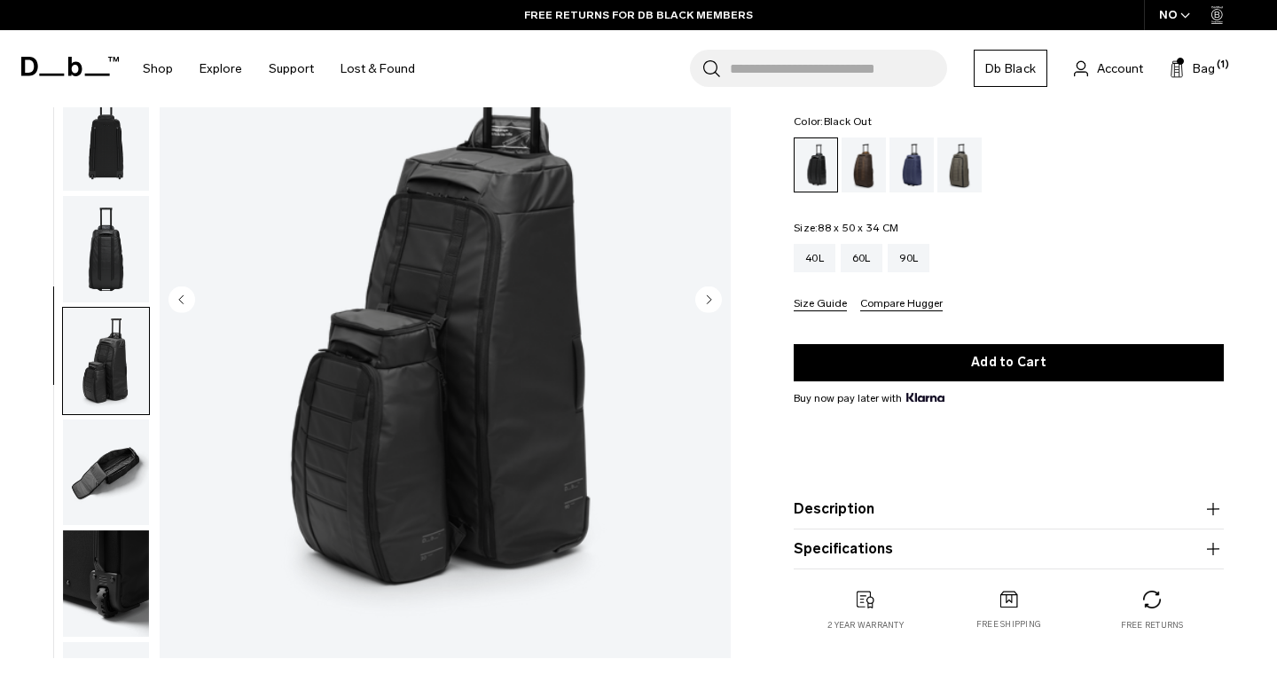
scroll to position [69, 0]
